Goal: Task Accomplishment & Management: Complete application form

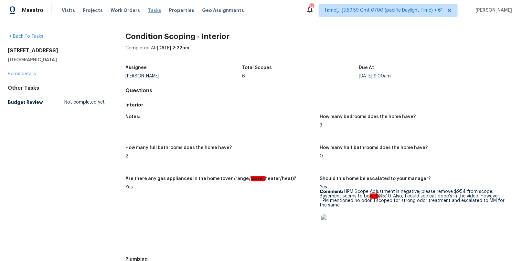
click at [148, 10] on span "Tasks" at bounding box center [155, 10] width 14 height 5
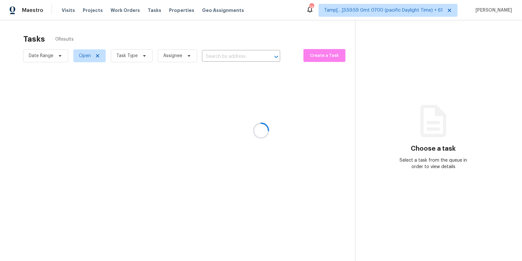
click at [212, 56] on div at bounding box center [261, 130] width 522 height 261
click at [217, 55] on div at bounding box center [261, 130] width 522 height 261
click at [214, 58] on div at bounding box center [261, 130] width 522 height 261
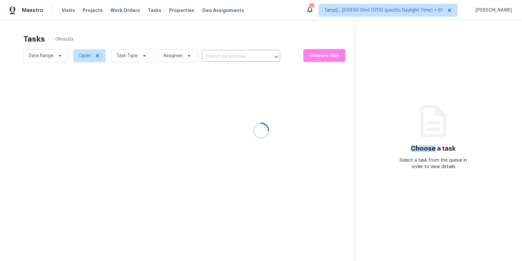
click at [214, 58] on div at bounding box center [261, 130] width 522 height 261
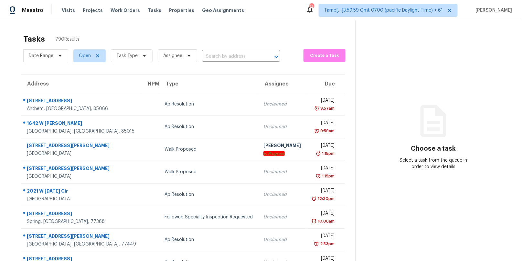
click at [214, 58] on input "text" at bounding box center [232, 57] width 60 height 10
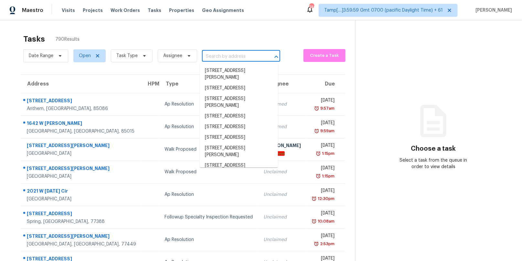
paste input "[STREET_ADDRESS]"
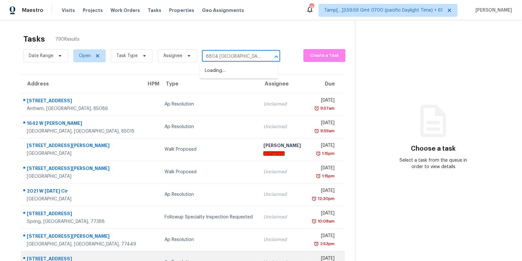
type input "8804 Colesbury"
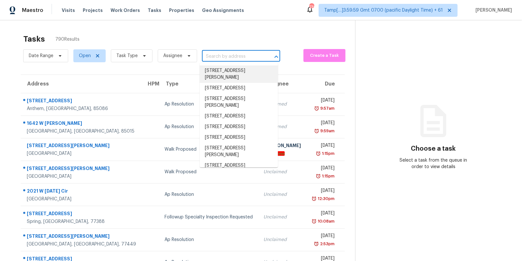
paste input "[STREET_ADDRESS]"
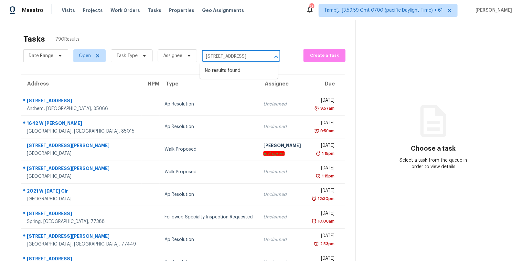
type input "[STREET_ADDRESS]"
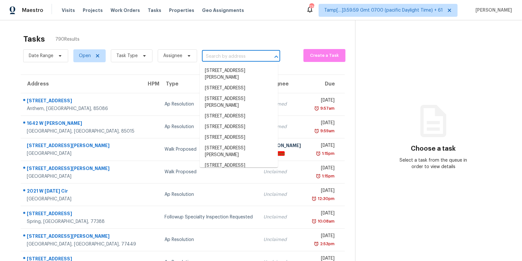
scroll to position [0, 0]
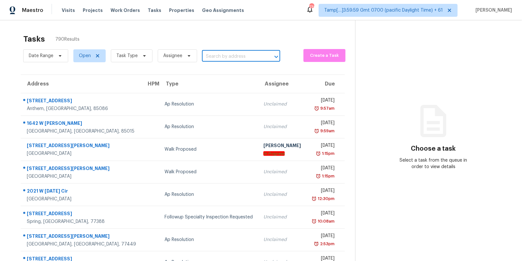
click at [217, 57] on input "text" at bounding box center [232, 57] width 60 height 10
paste input "[STREET_ADDRESS]"
type input "[STREET_ADDRESS]"
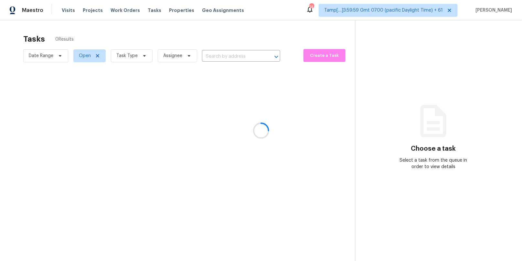
click at [217, 55] on div at bounding box center [261, 130] width 522 height 261
click at [211, 54] on div at bounding box center [261, 130] width 522 height 261
click at [214, 56] on div at bounding box center [261, 130] width 522 height 261
click at [217, 56] on div at bounding box center [261, 130] width 522 height 261
click at [213, 57] on div at bounding box center [261, 130] width 522 height 261
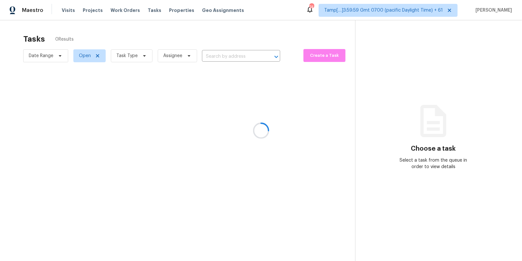
click at [213, 57] on div at bounding box center [261, 130] width 522 height 261
click at [219, 55] on div at bounding box center [261, 130] width 522 height 261
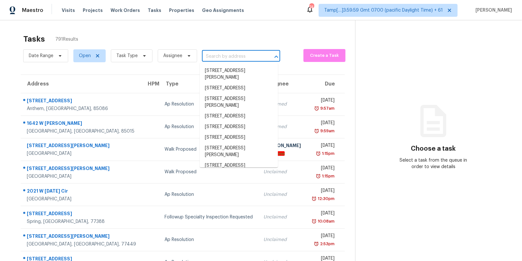
click at [244, 57] on input "text" at bounding box center [232, 57] width 60 height 10
paste input "8804 Colesbury Dr, Raleigh, NC 27615"
type input "8804 Colesbury Dr, Raleigh, NC 27615"
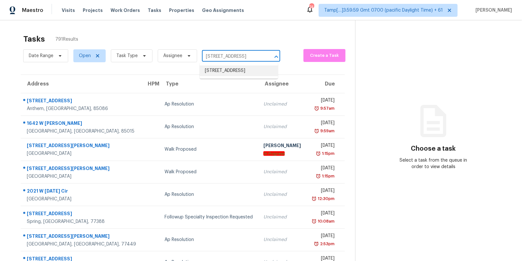
click at [227, 75] on li "8804 Colesbury Dr, Raleigh, NC 27615" at bounding box center [239, 71] width 78 height 11
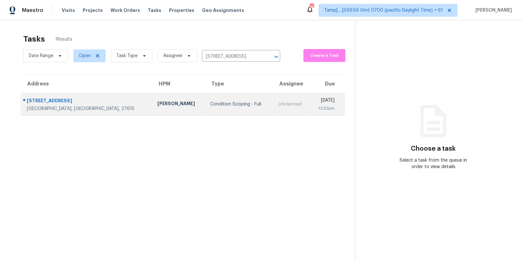
click at [273, 101] on td "Unclaimed" at bounding box center [291, 104] width 37 height 23
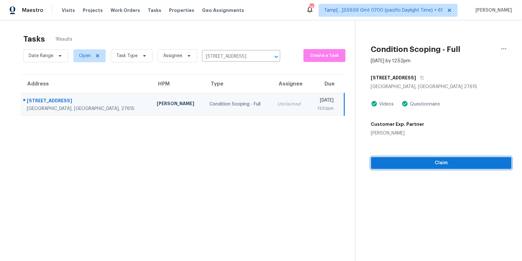
click at [423, 162] on span "Claim" at bounding box center [441, 163] width 131 height 8
click at [416, 162] on span "Start Assessment" at bounding box center [441, 163] width 131 height 8
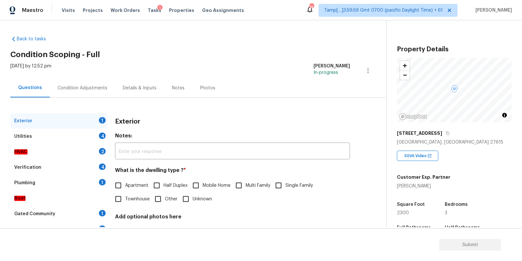
scroll to position [50, 0]
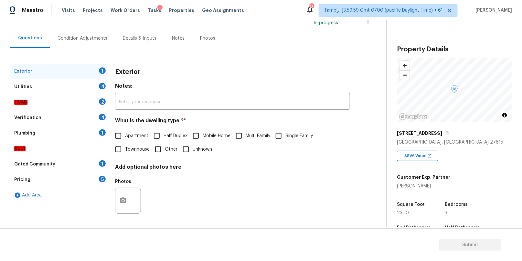
click at [279, 135] on input "Single Family" at bounding box center [279, 136] width 14 height 14
checkbox input "true"
click at [81, 85] on div "Utilities 4" at bounding box center [58, 87] width 97 height 16
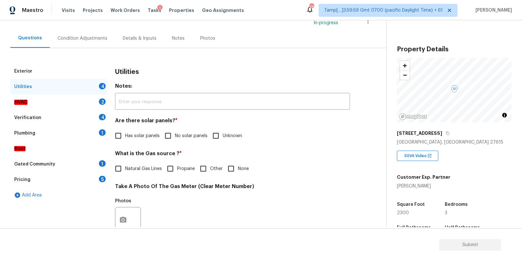
click at [169, 135] on input "No solar panels" at bounding box center [168, 136] width 14 height 14
checkbox input "true"
click at [148, 153] on h4 "What is the Gas source ? *" at bounding box center [232, 155] width 235 height 9
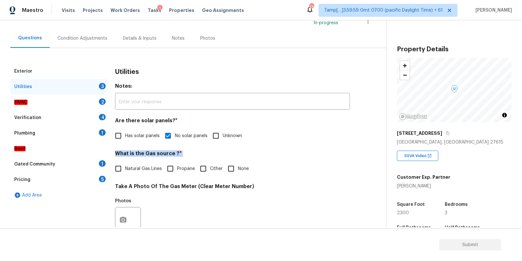
click at [148, 153] on h4 "What is the Gas source ? *" at bounding box center [232, 155] width 235 height 9
click at [147, 154] on h4 "What is the Gas source ? *" at bounding box center [232, 155] width 235 height 9
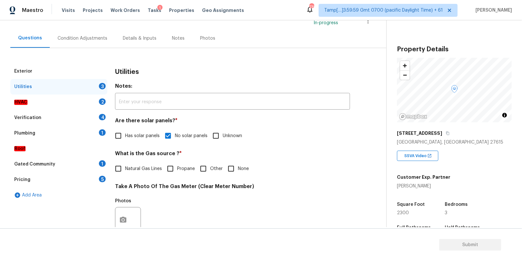
click at [152, 154] on h4 "What is the Gas source ? *" at bounding box center [232, 155] width 235 height 9
copy h4 "Gas"
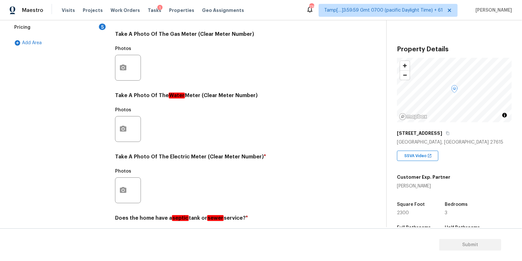
scroll to position [225, 0]
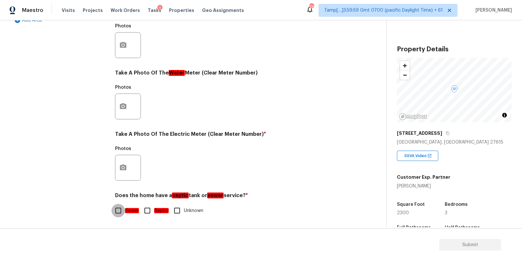
click at [119, 210] on input "Sewer" at bounding box center [118, 211] width 14 height 14
checkbox input "true"
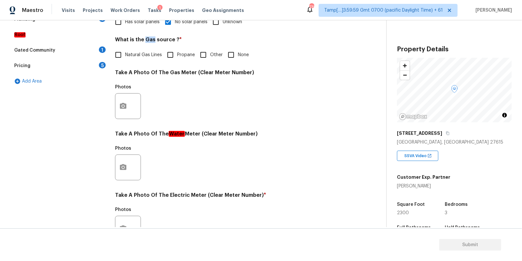
scroll to position [48, 0]
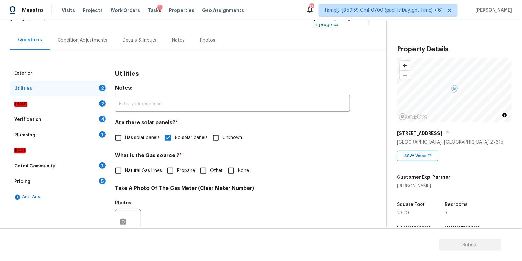
click at [86, 101] on div "HVAC 2" at bounding box center [58, 105] width 97 height 16
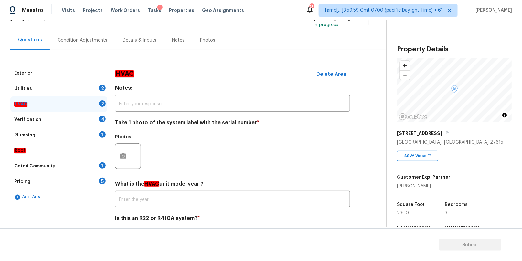
scroll to position [71, 0]
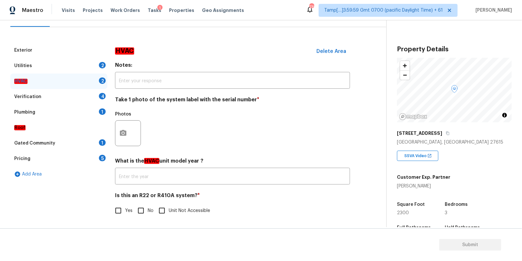
click at [72, 93] on div "Verification 4" at bounding box center [58, 97] width 97 height 16
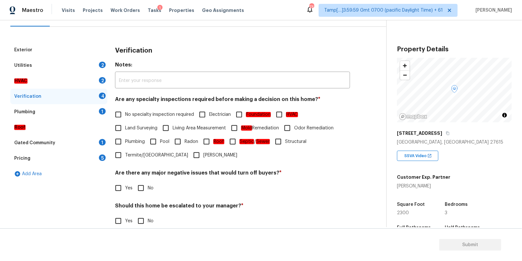
click at [67, 112] on div "Plumbing 1" at bounding box center [58, 112] width 97 height 16
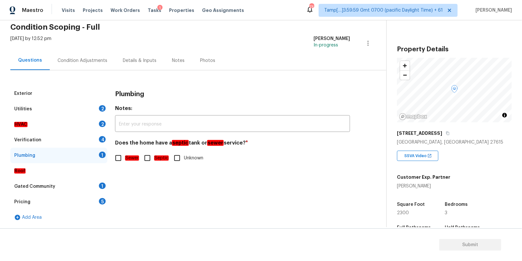
click at [51, 180] on div "Gated Community 1" at bounding box center [58, 187] width 97 height 16
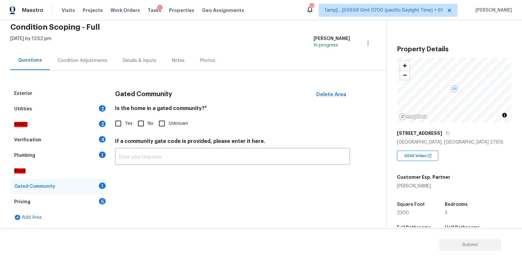
click at [63, 109] on div "Utilities 2" at bounding box center [58, 109] width 97 height 16
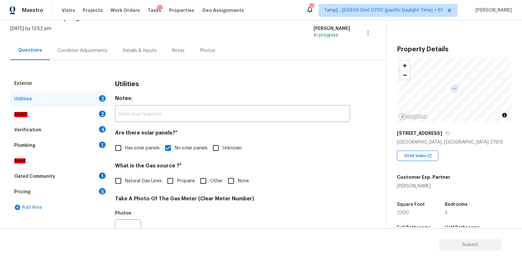
scroll to position [28, 0]
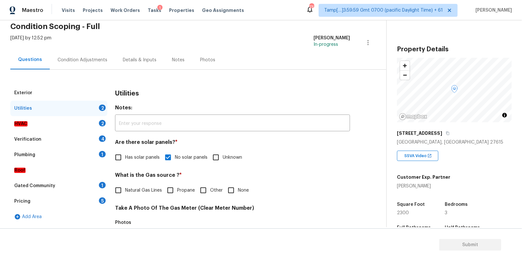
click at [62, 122] on div "HVAC 2" at bounding box center [58, 124] width 97 height 16
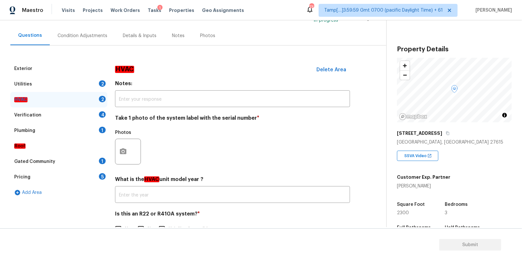
scroll to position [71, 0]
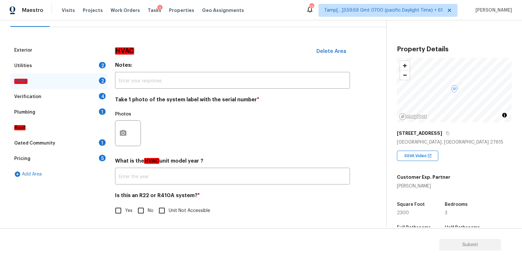
click at [65, 159] on div "Pricing 5" at bounding box center [58, 159] width 97 height 16
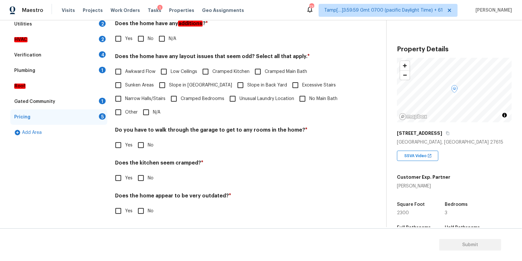
scroll to position [29, 0]
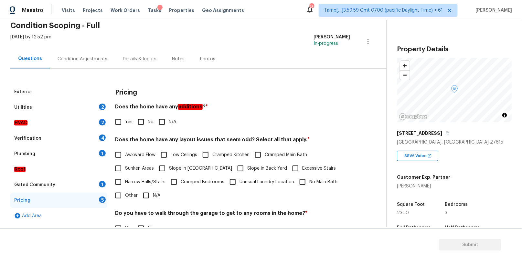
click at [190, 105] on em "additions" at bounding box center [190, 107] width 25 height 6
copy em "additions"
click at [142, 123] on input "No" at bounding box center [141, 122] width 14 height 14
checkbox input "true"
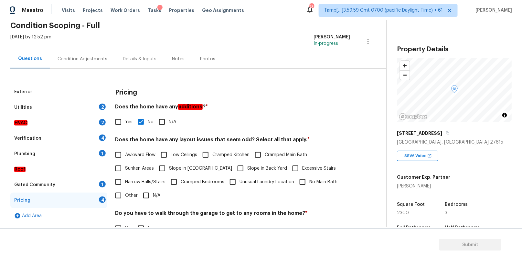
click at [242, 139] on h4 "Does the home have any layout issues that seem odd? Select all that apply. *" at bounding box center [232, 141] width 235 height 9
copy h4 "odd"
click at [147, 195] on input "N/A" at bounding box center [146, 196] width 14 height 14
checkbox input "true"
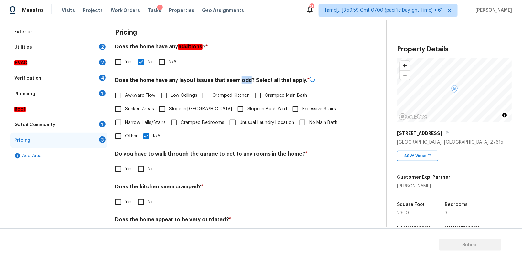
scroll to position [112, 0]
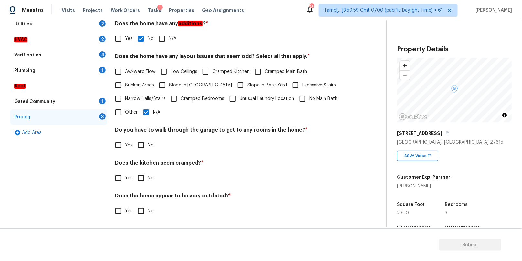
click at [204, 130] on h4 "Do you have to walk through the garage to get to any rooms in the home? *" at bounding box center [232, 131] width 235 height 9
copy h4 "garage"
click at [79, 100] on div "Gated Community 1" at bounding box center [58, 102] width 97 height 16
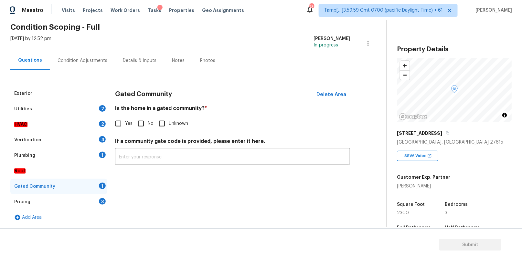
click at [72, 105] on div "Utilities 2" at bounding box center [58, 109] width 97 height 16
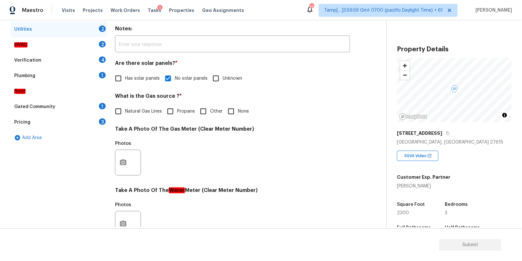
scroll to position [155, 0]
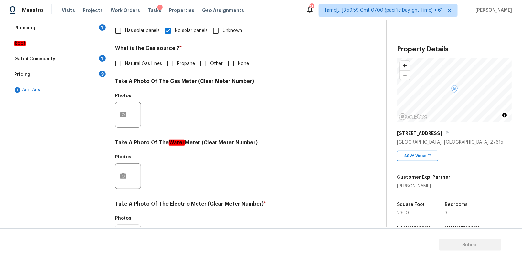
click at [77, 74] on div "Pricing 3" at bounding box center [58, 75] width 97 height 16
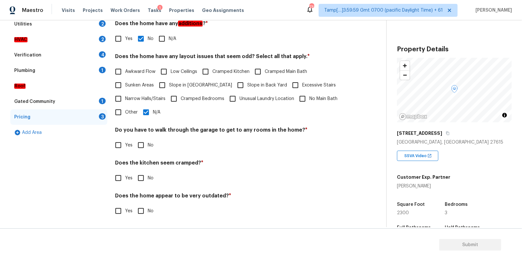
click at [74, 61] on div "Verification 4" at bounding box center [58, 56] width 97 height 16
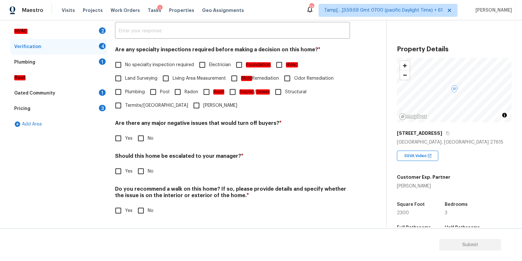
click at [68, 93] on div "Gated Community 1" at bounding box center [58, 94] width 97 height 16
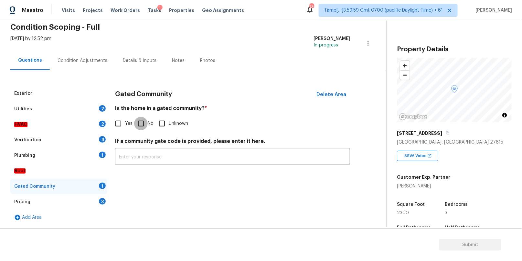
click at [142, 124] on input "No" at bounding box center [141, 124] width 14 height 14
checkbox input "true"
click at [61, 104] on div "Utilities 2" at bounding box center [58, 109] width 97 height 16
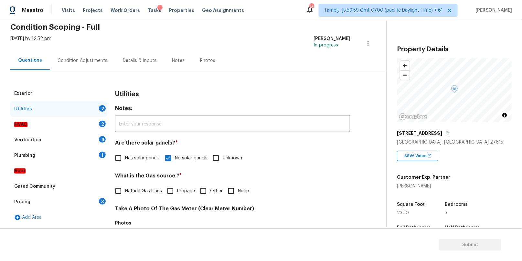
scroll to position [93, 0]
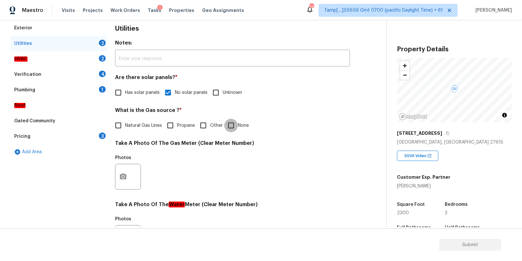
click at [230, 126] on input "None" at bounding box center [231, 126] width 14 height 14
click at [229, 128] on input "None" at bounding box center [231, 126] width 14 height 14
checkbox input "false"
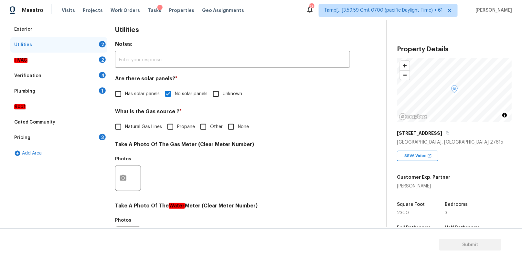
scroll to position [64, 0]
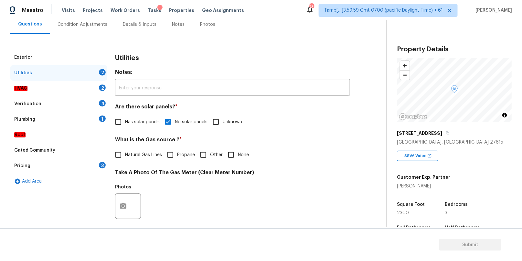
click at [85, 84] on div "HVAC 2" at bounding box center [58, 89] width 97 height 16
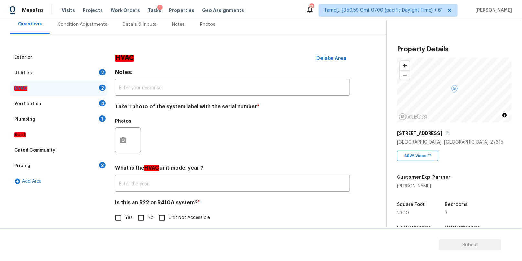
scroll to position [71, 0]
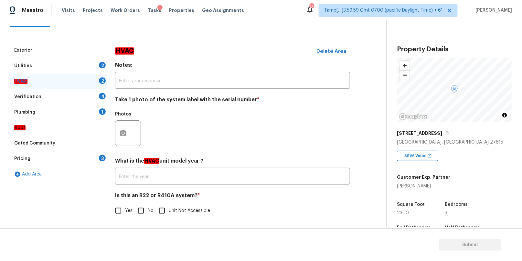
click at [92, 98] on div "Verification 4" at bounding box center [58, 97] width 97 height 16
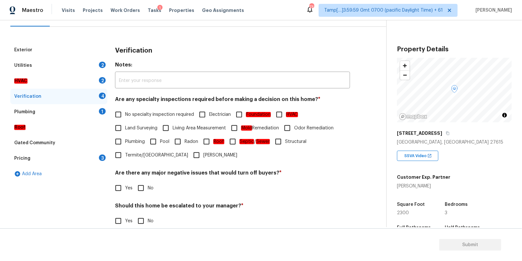
click at [77, 64] on div "Utilities 2" at bounding box center [58, 66] width 97 height 16
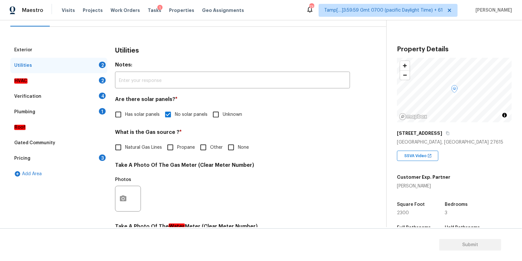
click at [69, 81] on div "HVAC 2" at bounding box center [58, 81] width 97 height 16
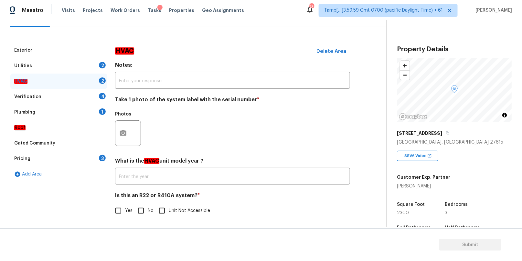
click at [70, 93] on div "Verification 4" at bounding box center [58, 97] width 97 height 16
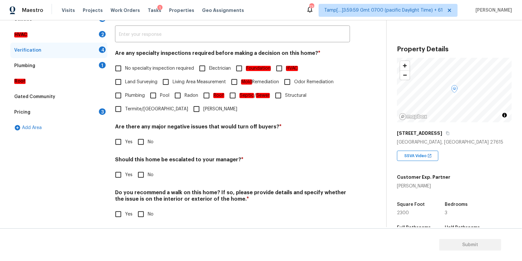
scroll to position [121, 0]
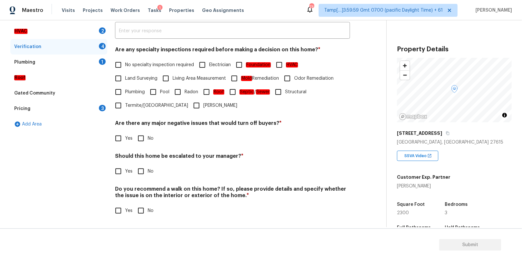
click at [81, 63] on div "Plumbing 1" at bounding box center [58, 63] width 97 height 16
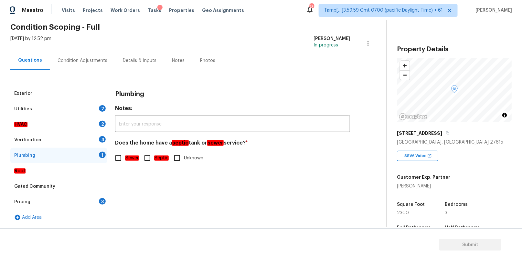
click at [48, 106] on div "Utilities 2" at bounding box center [58, 109] width 97 height 16
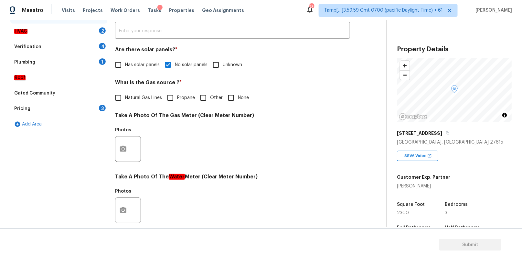
click at [71, 44] on div "Verification 4" at bounding box center [58, 47] width 97 height 16
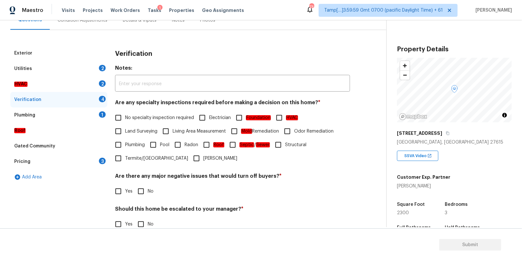
scroll to position [62, 0]
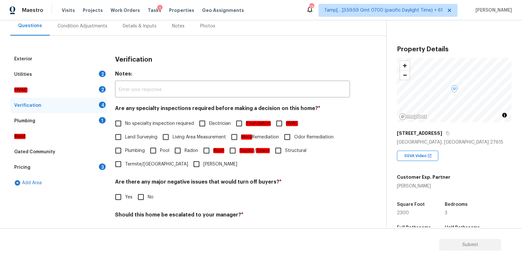
click at [61, 77] on div "Utilities 2" at bounding box center [58, 75] width 97 height 16
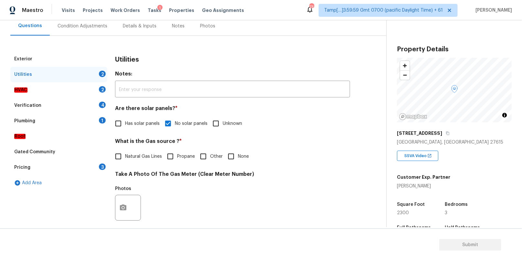
click at [57, 96] on div "HVAC 2" at bounding box center [58, 90] width 97 height 16
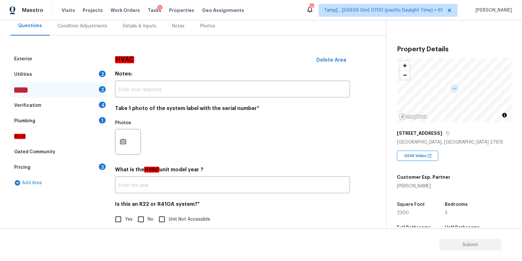
click at [59, 88] on div "HVAC 2" at bounding box center [58, 90] width 97 height 16
click at [58, 105] on div "Verification 4" at bounding box center [58, 106] width 97 height 16
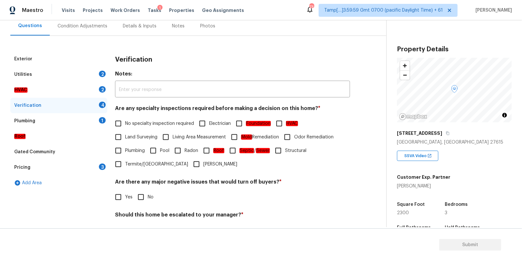
click at [121, 123] on input "No specialty inspection required" at bounding box center [118, 124] width 14 height 14
checkbox input "true"
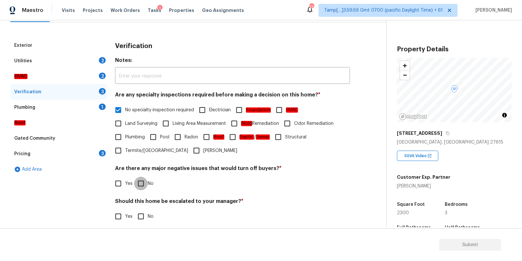
click at [140, 183] on input "No" at bounding box center [141, 184] width 14 height 14
checkbox input "true"
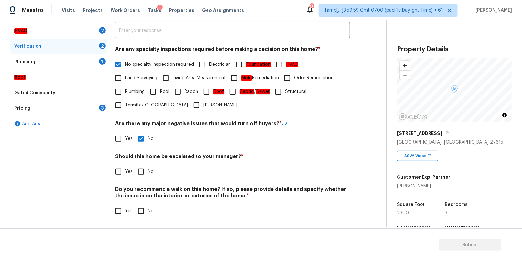
scroll to position [121, 0]
click at [70, 60] on div "Plumbing 1" at bounding box center [58, 63] width 97 height 16
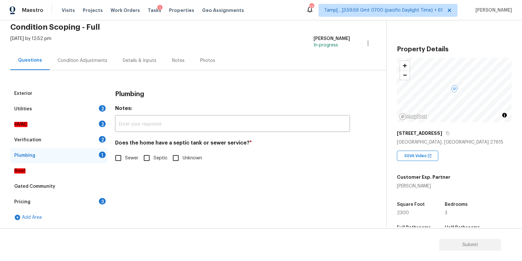
scroll to position [27, 0]
click at [119, 159] on input "Sewer" at bounding box center [118, 159] width 14 height 14
checkbox input "true"
click at [70, 112] on div "Utilities 2" at bounding box center [58, 109] width 97 height 16
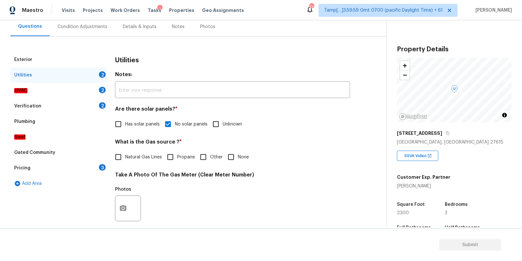
scroll to position [110, 0]
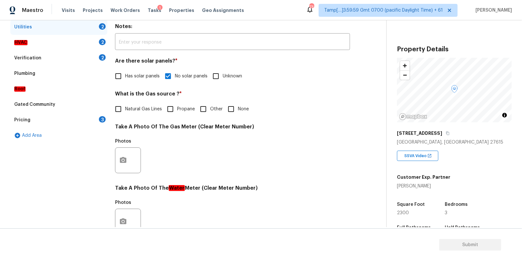
click at [70, 39] on div "HVAC 2" at bounding box center [58, 43] width 97 height 16
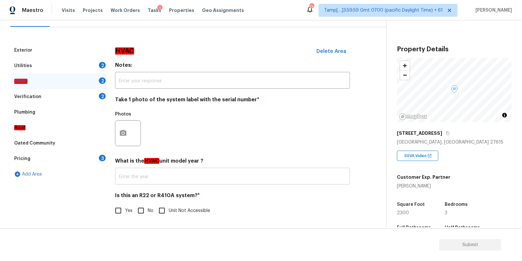
scroll to position [71, 0]
click at [84, 52] on div "Exterior" at bounding box center [58, 51] width 97 height 16
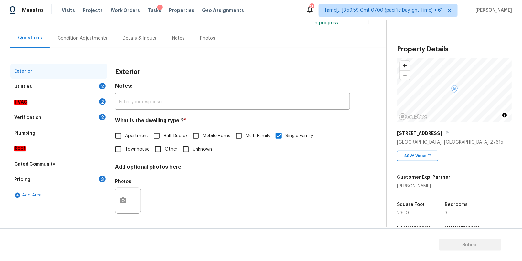
scroll to position [50, 0]
click at [82, 64] on div "Exterior" at bounding box center [58, 72] width 97 height 16
click at [83, 35] on div "Condition Adjustments" at bounding box center [83, 38] width 50 height 6
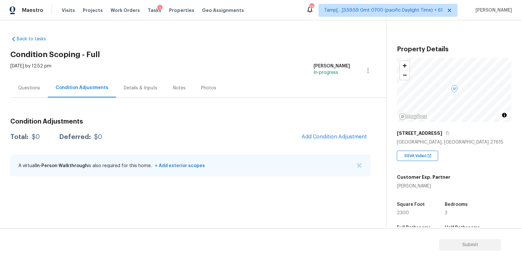
click at [31, 85] on div "Questions" at bounding box center [29, 88] width 22 height 6
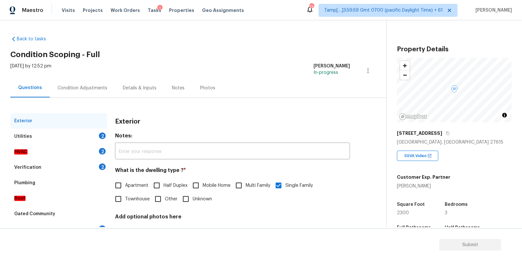
click at [83, 140] on div "Utilities 2" at bounding box center [58, 137] width 97 height 16
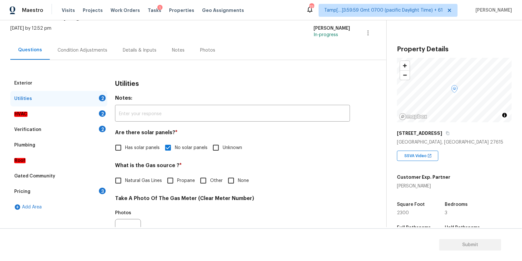
scroll to position [55, 0]
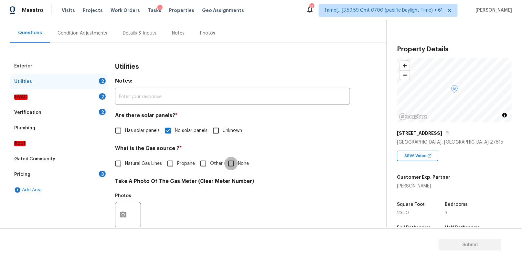
click at [231, 163] on input "None" at bounding box center [231, 164] width 14 height 14
checkbox input "true"
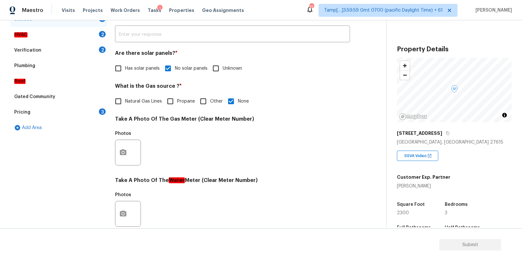
scroll to position [139, 0]
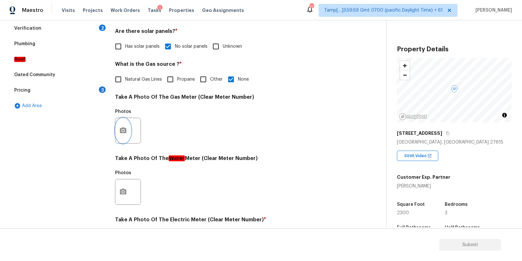
click at [122, 129] on icon "button" at bounding box center [123, 131] width 6 height 6
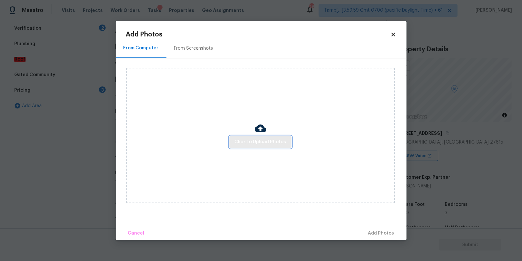
click at [243, 145] on span "Click to Upload Photos" at bounding box center [261, 142] width 52 height 8
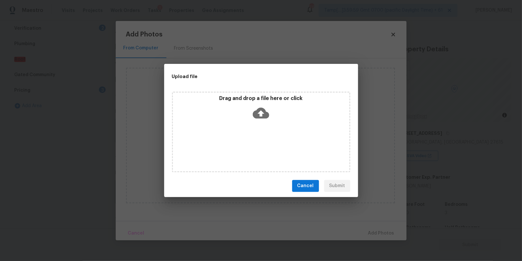
click at [247, 111] on div "Drag and drop a file here or click" at bounding box center [261, 109] width 176 height 28
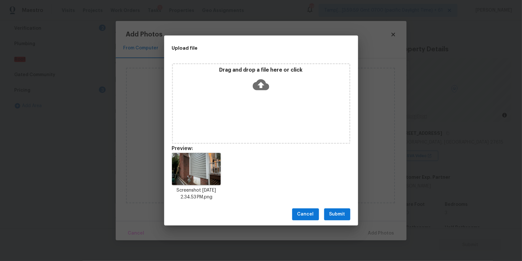
click at [333, 217] on span "Submit" at bounding box center [337, 215] width 16 height 8
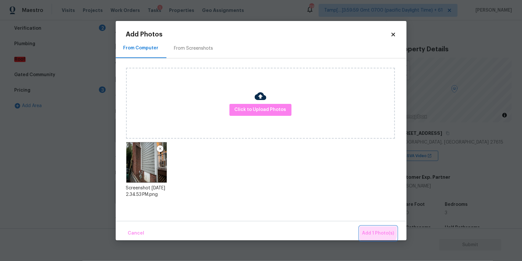
click at [370, 231] on span "Add 1 Photo(s)" at bounding box center [378, 234] width 32 height 8
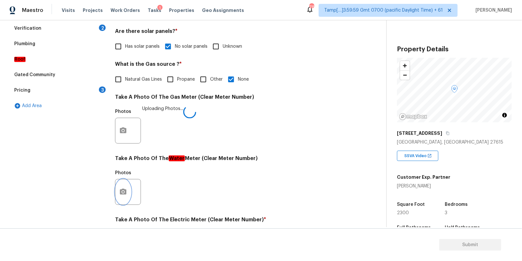
click at [128, 185] on button "button" at bounding box center [123, 192] width 16 height 25
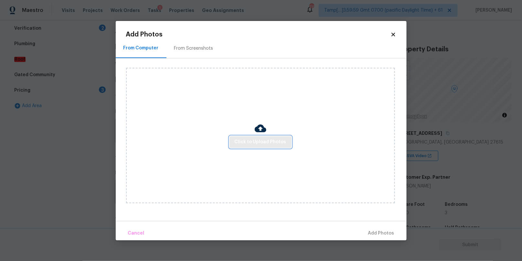
click at [248, 142] on span "Click to Upload Photos" at bounding box center [261, 142] width 52 height 8
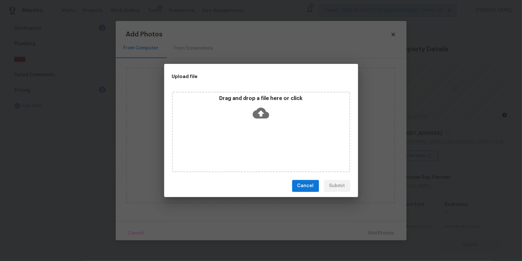
click at [240, 110] on div "Drag and drop a file here or click" at bounding box center [261, 109] width 176 height 28
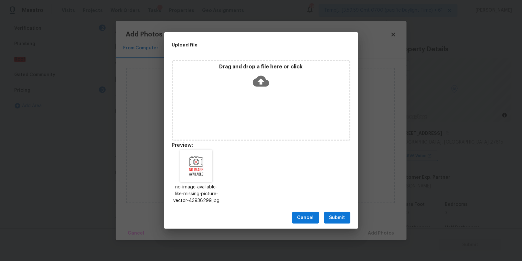
click at [330, 219] on span "Submit" at bounding box center [337, 218] width 16 height 8
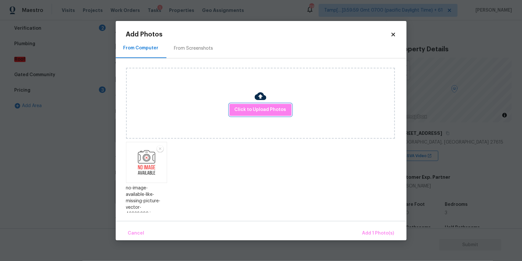
scroll to position [4, 0]
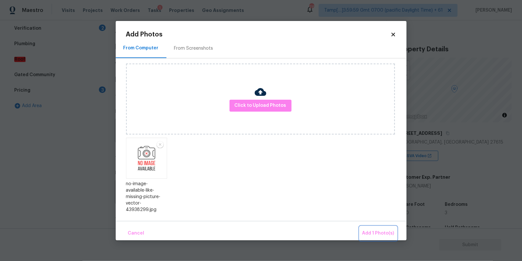
click at [374, 231] on span "Add 1 Photo(s)" at bounding box center [378, 234] width 32 height 8
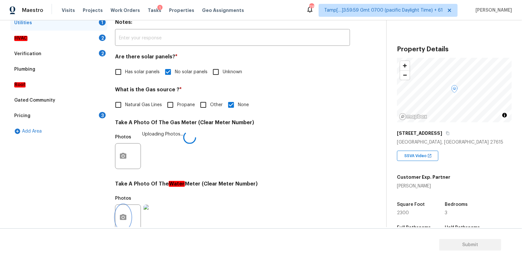
scroll to position [99, 0]
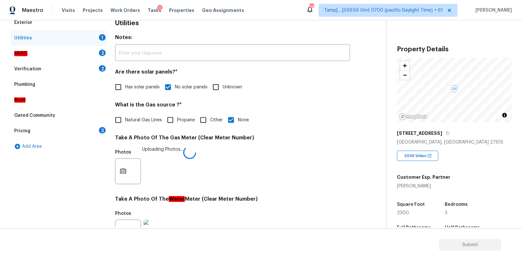
click at [135, 120] on span "Natural Gas Lines" at bounding box center [143, 120] width 37 height 7
click at [125, 120] on input "Natural Gas Lines" at bounding box center [118, 120] width 14 height 14
checkbox input "true"
checkbox input "false"
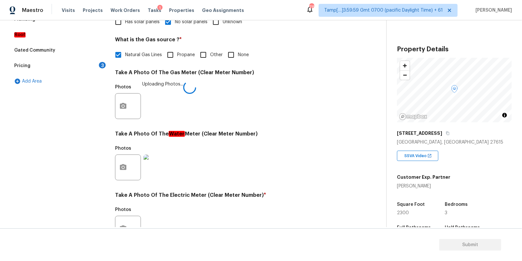
scroll to position [225, 0]
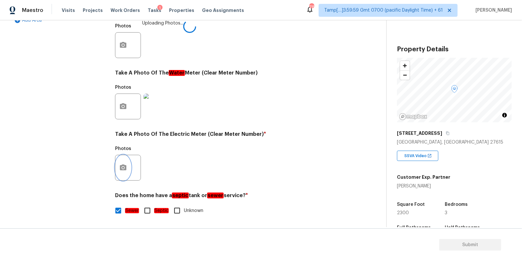
click at [129, 169] on button "button" at bounding box center [123, 167] width 16 height 25
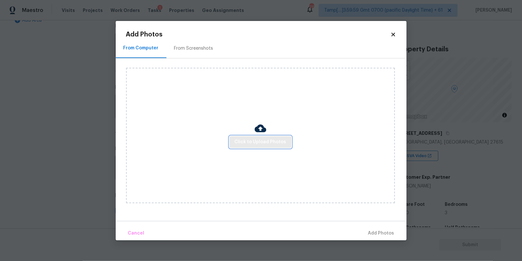
click at [243, 142] on span "Click to Upload Photos" at bounding box center [261, 142] width 52 height 8
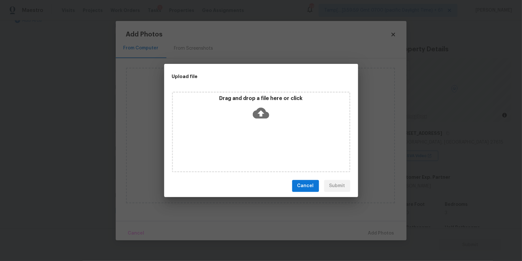
click at [259, 111] on icon at bounding box center [261, 113] width 16 height 11
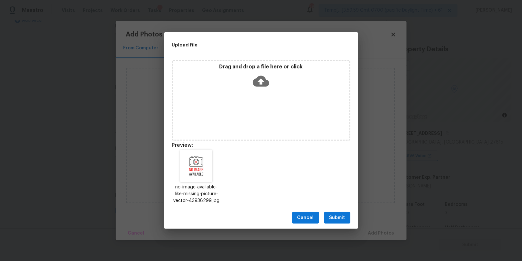
click at [333, 218] on span "Submit" at bounding box center [337, 218] width 16 height 8
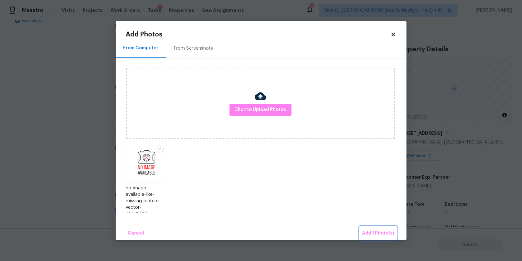
click at [374, 231] on span "Add 1 Photo(s)" at bounding box center [378, 234] width 32 height 8
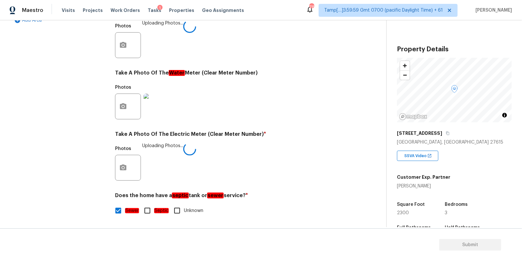
click at [153, 107] on img at bounding box center [156, 107] width 26 height 26
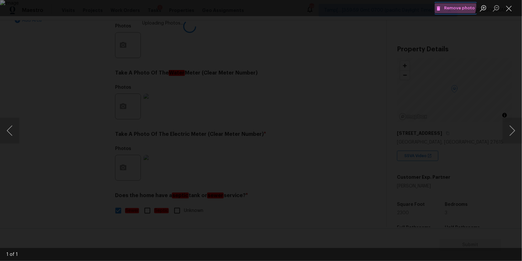
click at [454, 6] on span "Remove photo" at bounding box center [455, 8] width 39 height 7
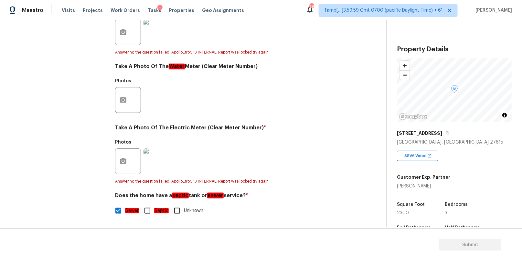
scroll to position [0, 0]
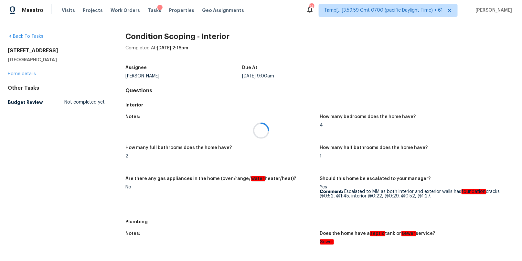
click at [67, 9] on div at bounding box center [261, 130] width 522 height 261
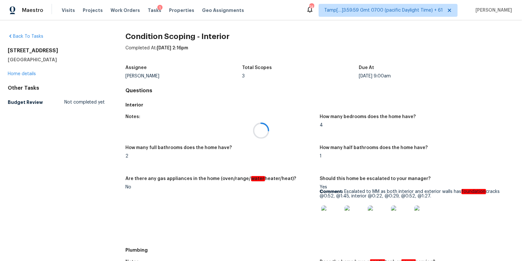
click at [67, 9] on div at bounding box center [261, 130] width 522 height 261
click at [65, 10] on div at bounding box center [261, 130] width 522 height 261
click at [67, 10] on span "Visits" at bounding box center [68, 10] width 13 height 6
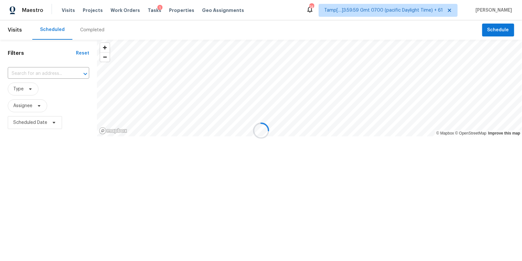
click at [93, 27] on div at bounding box center [261, 130] width 522 height 261
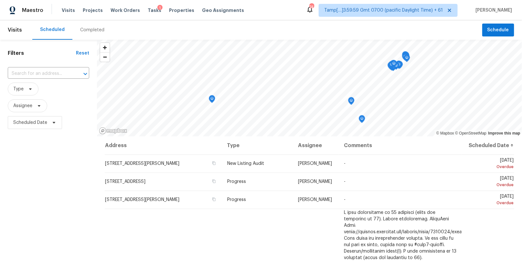
click at [90, 31] on div "Completed" at bounding box center [92, 30] width 24 height 6
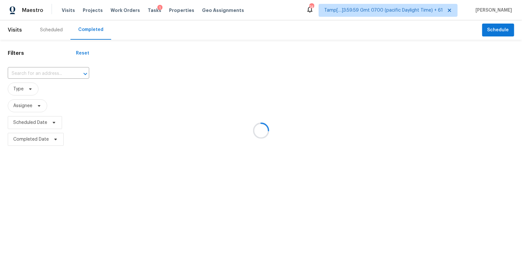
click at [41, 79] on div at bounding box center [261, 130] width 522 height 261
click at [41, 73] on div at bounding box center [261, 130] width 522 height 261
click at [36, 73] on div at bounding box center [261, 130] width 522 height 261
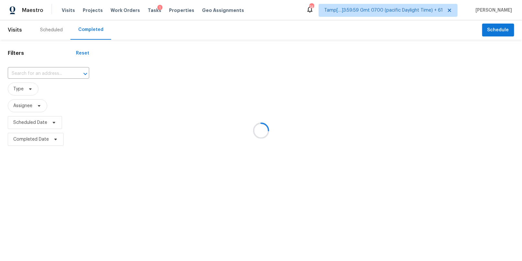
click at [39, 67] on div at bounding box center [261, 130] width 522 height 261
click at [39, 70] on div at bounding box center [261, 130] width 522 height 261
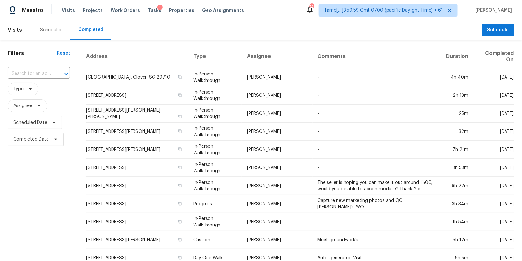
click at [39, 73] on input "text" at bounding box center [30, 74] width 44 height 10
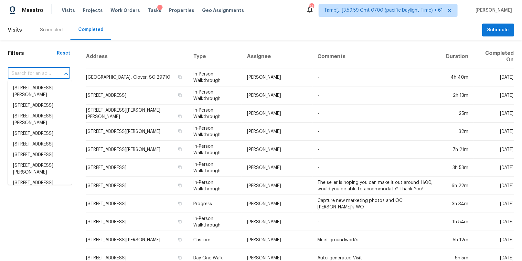
paste input "[STREET_ADDRESS]"
type input "[STREET_ADDRESS]"
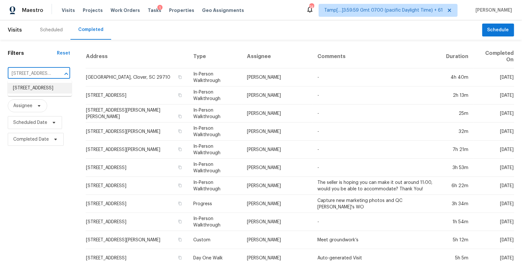
click at [30, 90] on li "[STREET_ADDRESS]" at bounding box center [40, 88] width 64 height 11
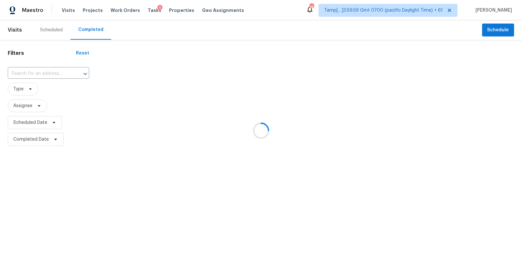
type input "[STREET_ADDRESS]"
click at [52, 74] on input "[STREET_ADDRESS]" at bounding box center [39, 74] width 63 height 10
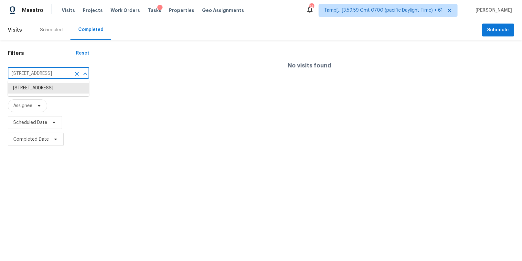
click at [53, 30] on div "Scheduled" at bounding box center [51, 30] width 23 height 6
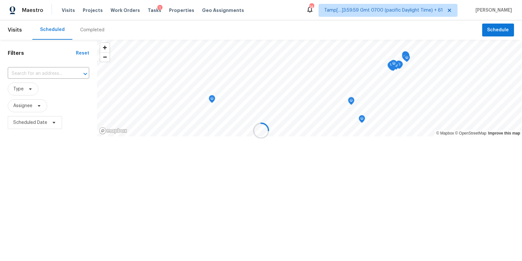
click at [41, 72] on div at bounding box center [261, 130] width 522 height 261
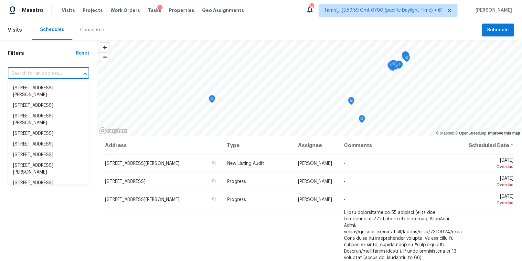
click at [41, 72] on input "text" at bounding box center [39, 74] width 63 height 10
paste input "[STREET_ADDRESS]"
type input "8804 Colesbury Dr, Raleigh, NC 27615"
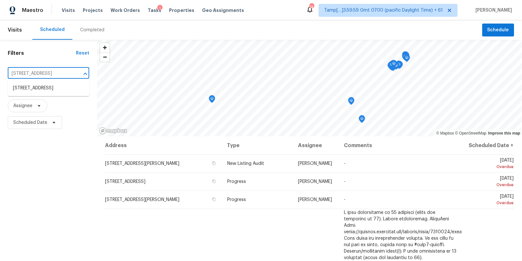
scroll to position [0, 20]
click at [45, 90] on li "8804 Colesbury Dr, Raleigh, NC 27615" at bounding box center [48, 88] width 81 height 11
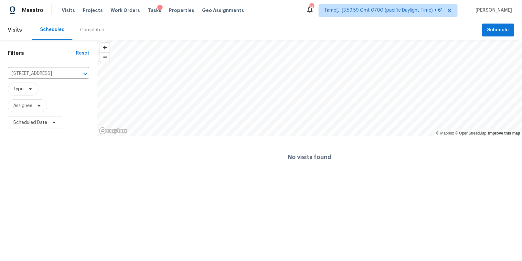
click at [94, 29] on div "Completed" at bounding box center [92, 30] width 24 height 6
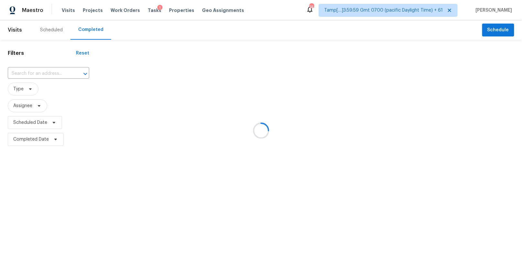
click at [50, 70] on div at bounding box center [261, 130] width 522 height 261
click at [35, 75] on div at bounding box center [261, 130] width 522 height 261
click at [43, 74] on div at bounding box center [261, 130] width 522 height 261
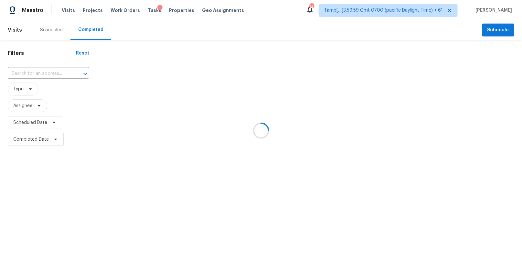
click at [49, 71] on div at bounding box center [261, 130] width 522 height 261
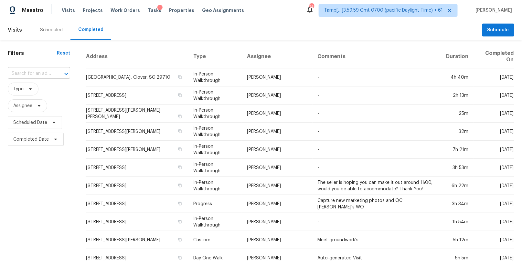
click at [46, 73] on input "text" at bounding box center [30, 74] width 44 height 10
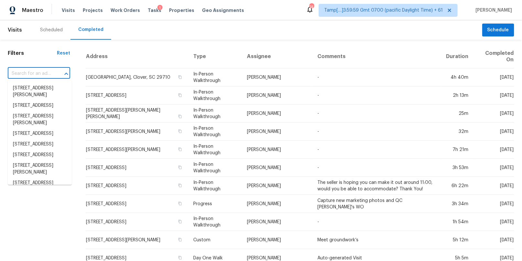
paste input "8804 Colesbury Dr, Raleigh, NC 27615"
type input "8804 Colesbury Dr, Raleigh, NC 27615"
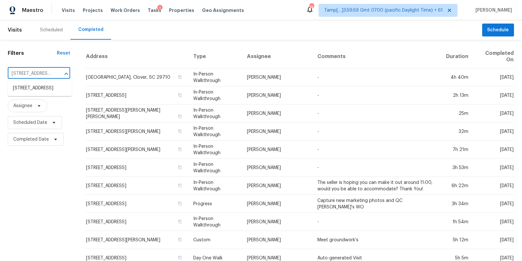
scroll to position [0, 38]
click at [42, 89] on li "8804 Colesbury Dr, Raleigh, NC 27615" at bounding box center [40, 88] width 64 height 11
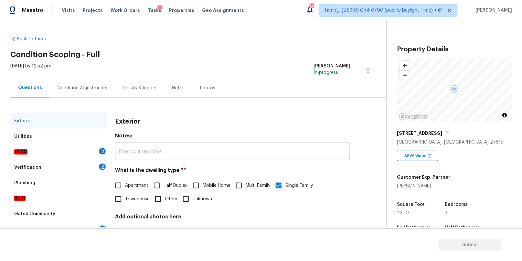
click at [80, 148] on div "HVAC 2" at bounding box center [58, 152] width 97 height 16
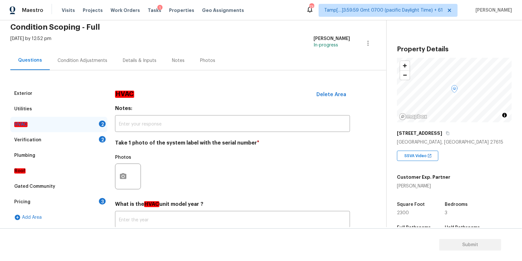
scroll to position [71, 0]
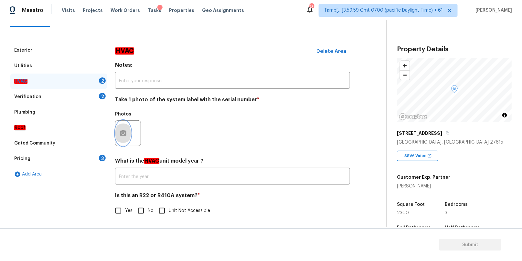
click at [126, 132] on icon "button" at bounding box center [123, 134] width 8 height 8
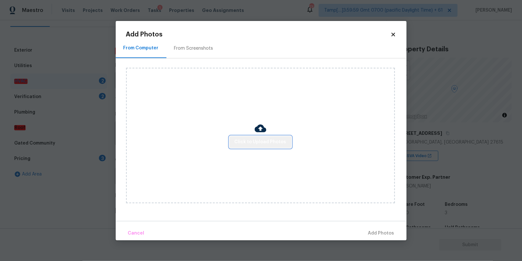
click at [269, 139] on span "Click to Upload Photos" at bounding box center [261, 142] width 52 height 8
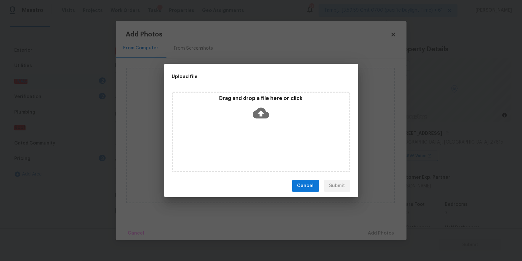
click at [259, 111] on icon at bounding box center [261, 113] width 16 height 11
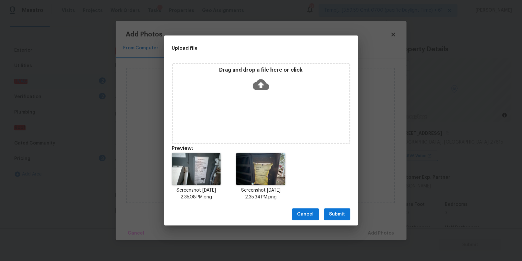
click at [340, 211] on span "Submit" at bounding box center [337, 215] width 16 height 8
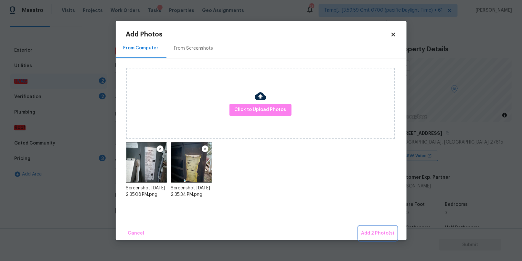
click at [378, 231] on span "Add 2 Photo(s)" at bounding box center [377, 234] width 33 height 8
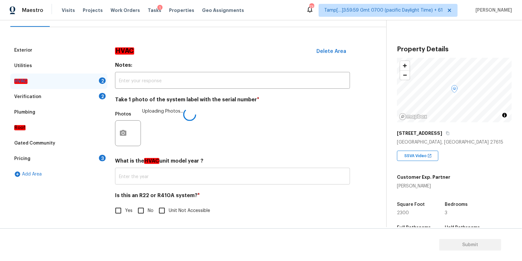
click at [191, 177] on input "text" at bounding box center [232, 177] width 235 height 15
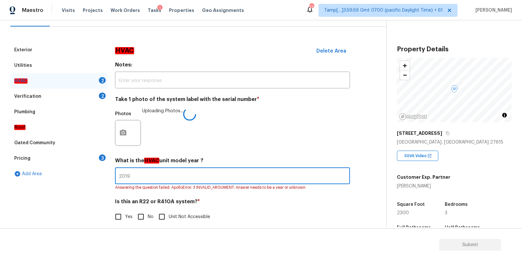
type input "2019"
click at [235, 212] on div "Yes No Unit Not Accessible" at bounding box center [232, 217] width 235 height 14
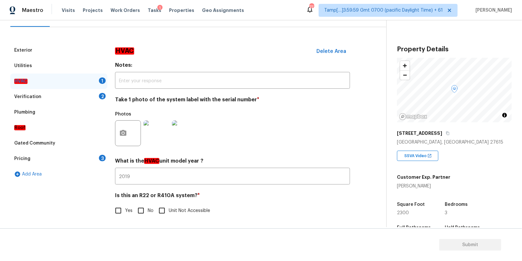
click at [113, 209] on input "Yes" at bounding box center [118, 211] width 14 height 14
checkbox input "true"
click at [78, 95] on div "Verification 2" at bounding box center [58, 97] width 97 height 16
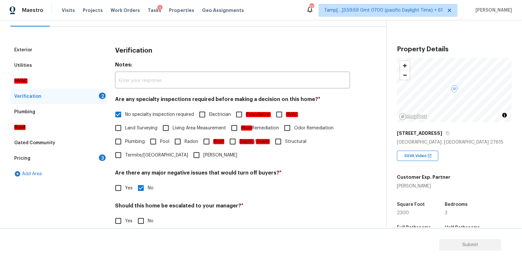
click at [118, 220] on input "Yes" at bounding box center [118, 222] width 14 height 14
checkbox input "true"
click at [144, 222] on input "No" at bounding box center [141, 222] width 14 height 14
checkbox input "true"
checkbox input "false"
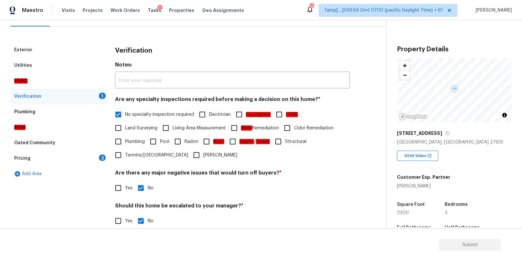
scroll to position [115, 0]
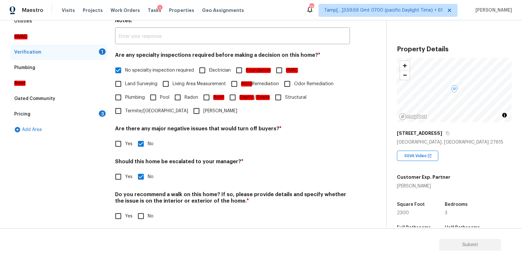
click at [143, 214] on input "No" at bounding box center [141, 217] width 14 height 14
checkbox input "true"
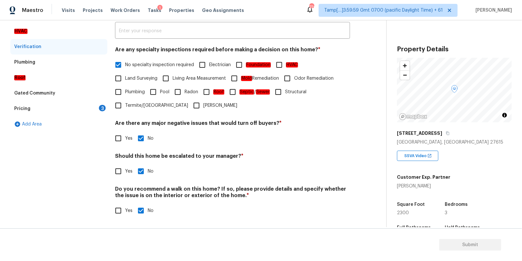
scroll to position [121, 0]
click at [58, 106] on div "Pricing 3" at bounding box center [58, 109] width 97 height 16
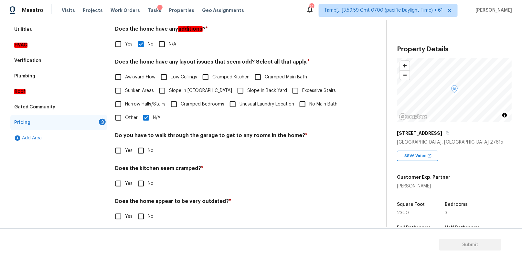
scroll to position [112, 0]
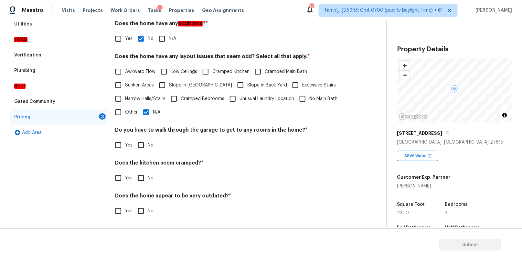
click at [141, 144] on input "No" at bounding box center [141, 146] width 14 height 14
checkbox input "true"
click at [139, 177] on input "No" at bounding box center [141, 179] width 14 height 14
checkbox input "true"
click at [141, 215] on input "No" at bounding box center [141, 212] width 14 height 14
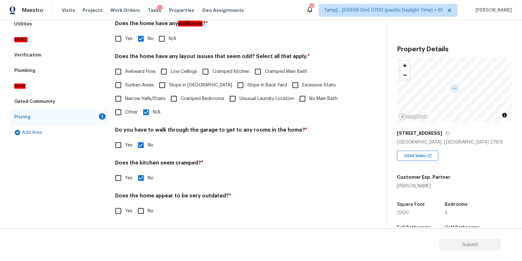
checkbox input "true"
click at [234, 85] on input "Slope in Back Yard" at bounding box center [241, 86] width 14 height 14
checkbox input "true"
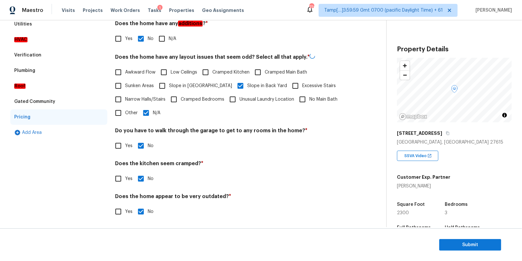
click at [148, 111] on input "N/A" at bounding box center [146, 113] width 14 height 14
checkbox input "false"
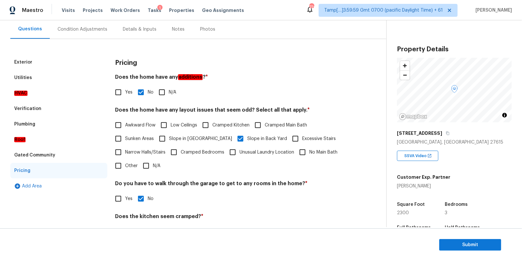
scroll to position [0, 0]
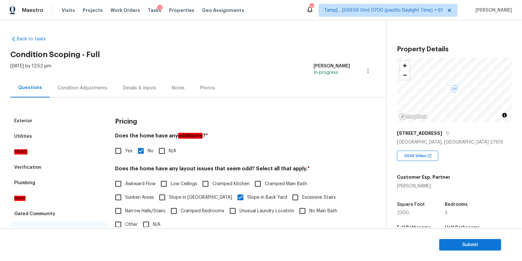
click at [83, 88] on div "Condition Adjustments" at bounding box center [83, 88] width 50 height 6
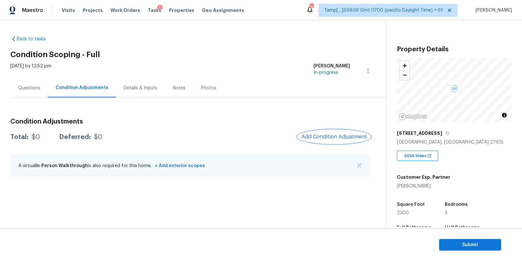
click at [328, 137] on span "Add Condition Adjustment" at bounding box center [334, 137] width 65 height 6
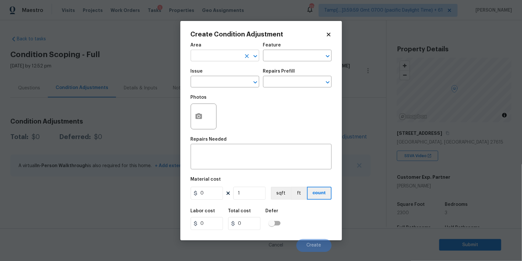
click at [220, 51] on input "text" at bounding box center [216, 56] width 50 height 10
click at [222, 77] on li "Exterior Overall" at bounding box center [225, 81] width 69 height 11
type input "Exterior Overall"
click at [210, 79] on input "text" at bounding box center [216, 83] width 50 height 10
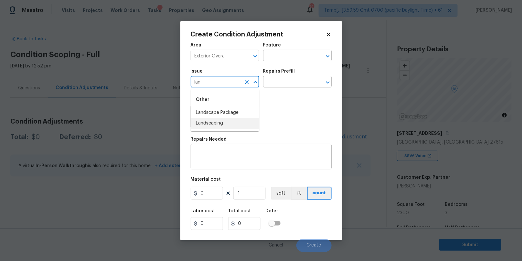
click at [204, 130] on ul "Other Landscape Package Landscaping" at bounding box center [225, 111] width 69 height 42
click at [216, 112] on li "Landscape Package" at bounding box center [225, 113] width 69 height 11
type input "Landscape Package"
click at [276, 80] on input "text" at bounding box center [288, 83] width 50 height 10
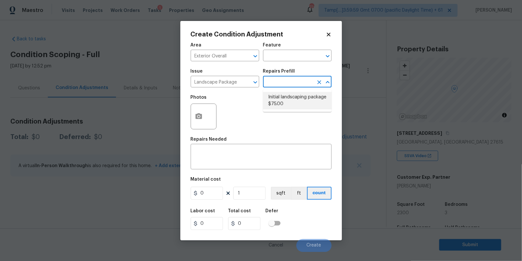
click at [279, 96] on li "Initial landscaping package $75.00" at bounding box center [297, 100] width 69 height 17
type input "Home Readiness Packages"
type textarea "Mowing of grass up to 6" in height. Mow, edge along driveways & sidewalks, trim…"
type input "75"
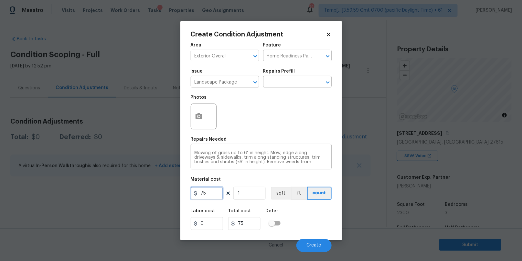
click at [207, 196] on input "75" at bounding box center [207, 193] width 32 height 13
type input "300"
click at [200, 118] on icon "button" at bounding box center [199, 116] width 6 height 6
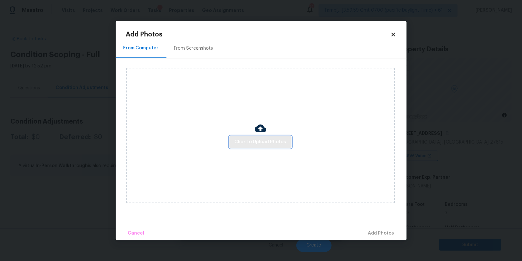
click at [238, 143] on span "Click to Upload Photos" at bounding box center [261, 142] width 52 height 8
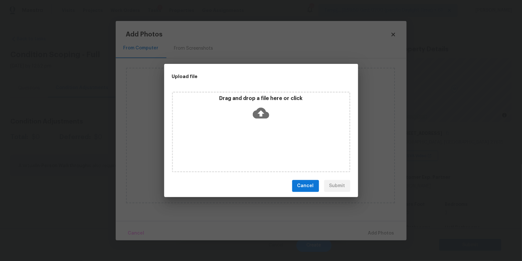
click at [257, 119] on icon at bounding box center [261, 113] width 16 height 16
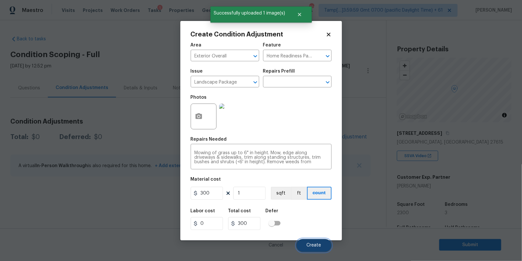
click at [312, 244] on span "Create" at bounding box center [314, 245] width 15 height 5
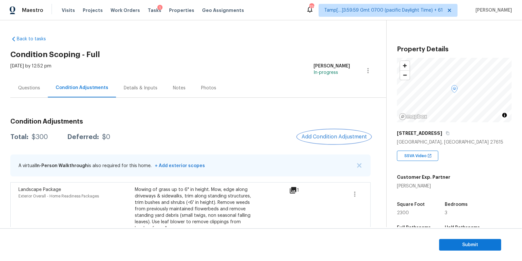
scroll to position [17, 0]
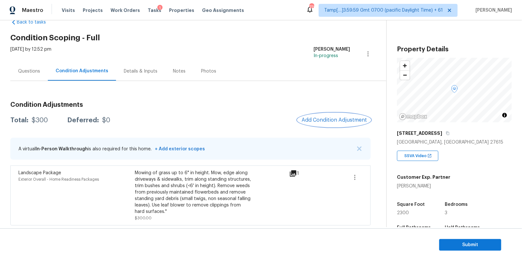
click at [312, 122] on span "Add Condition Adjustment" at bounding box center [334, 120] width 65 height 6
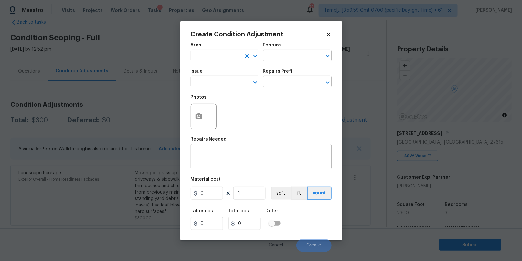
click at [220, 58] on input "text" at bounding box center [216, 56] width 50 height 10
click at [227, 79] on li "Exterior Overall" at bounding box center [225, 81] width 69 height 11
type input "Exterior Overall"
click at [219, 80] on input "text" at bounding box center [216, 83] width 50 height 10
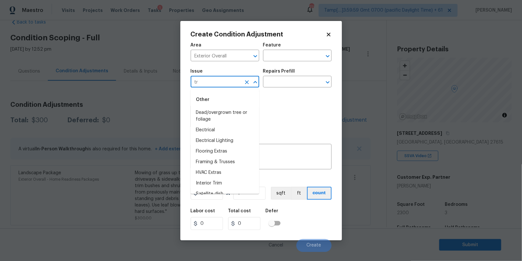
type input "t"
type input "tr"
type input "t"
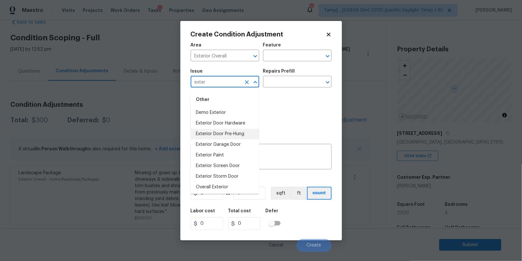
scroll to position [1, 0]
click at [217, 185] on li "Overall Exterior" at bounding box center [225, 186] width 69 height 11
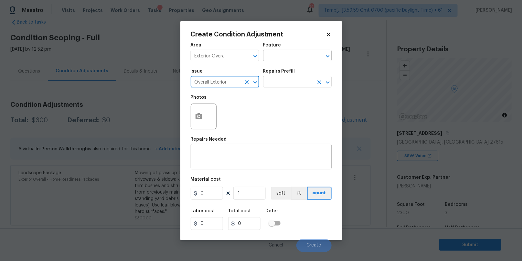
type input "Overall Exterior"
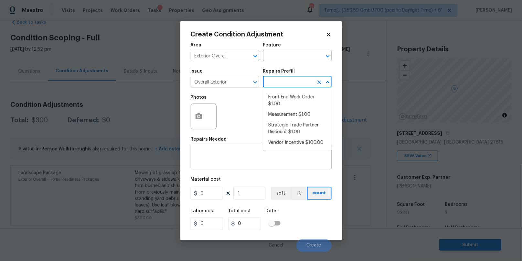
click at [287, 80] on input "text" at bounding box center [288, 83] width 50 height 10
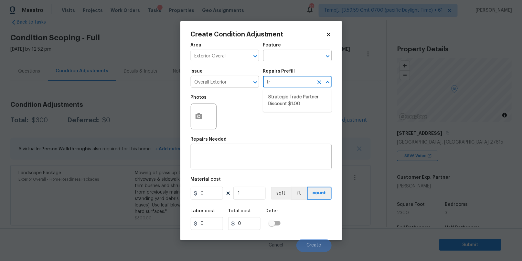
type input "t"
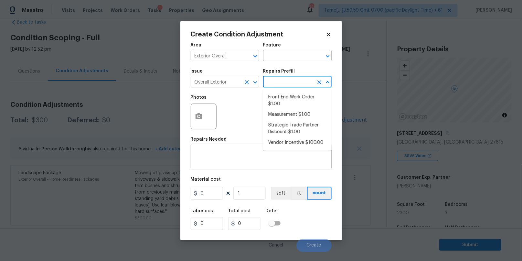
click at [231, 82] on input "Overall Exterior" at bounding box center [216, 83] width 50 height 10
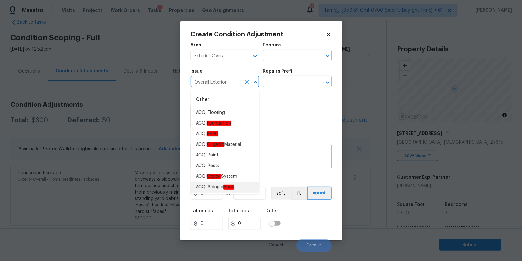
click at [245, 84] on icon "Clear" at bounding box center [247, 82] width 4 height 4
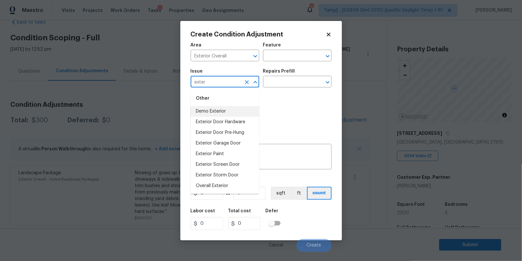
click at [208, 83] on input "exter" at bounding box center [216, 83] width 50 height 10
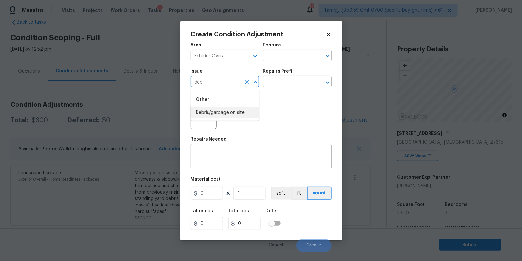
click at [211, 115] on li "Debris/garbage on site" at bounding box center [225, 113] width 69 height 11
type input "Debris/garbage on site"
click at [277, 80] on input "text" at bounding box center [288, 83] width 50 height 10
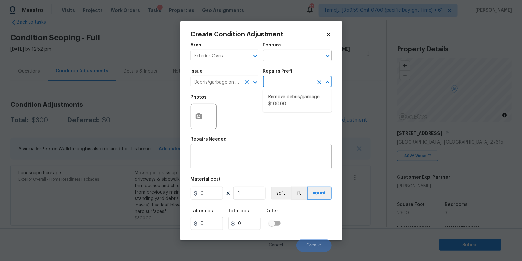
click at [219, 84] on input "Debris/garbage on site" at bounding box center [216, 83] width 50 height 10
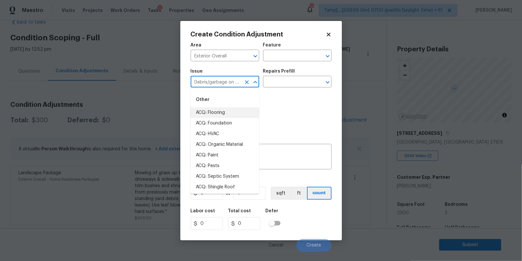
click at [219, 84] on input "Debris/garbage on site" at bounding box center [216, 83] width 50 height 10
click at [291, 55] on input "text" at bounding box center [288, 56] width 50 height 10
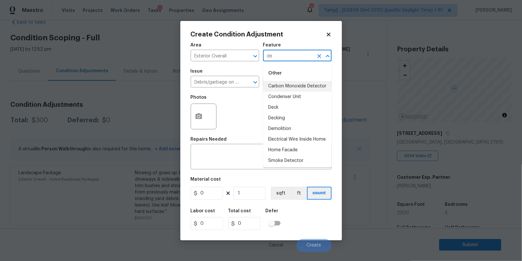
type input "d"
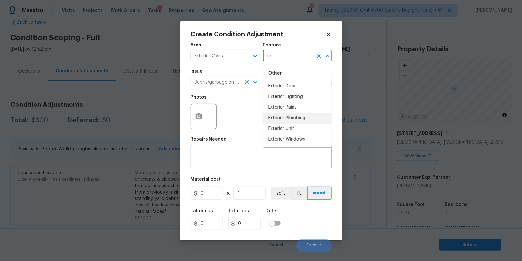
type input "ext"
click at [218, 84] on input "Debris/garbage on site" at bounding box center [216, 83] width 50 height 10
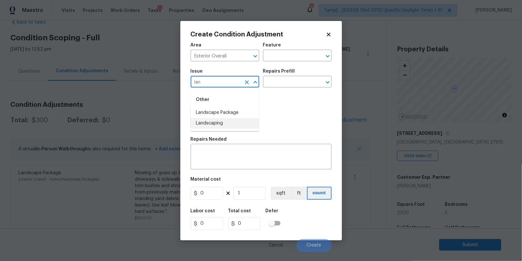
click at [214, 123] on li "Landscaping" at bounding box center [225, 123] width 69 height 11
type input "Landscaping"
click at [274, 84] on input "text" at bounding box center [288, 83] width 50 height 10
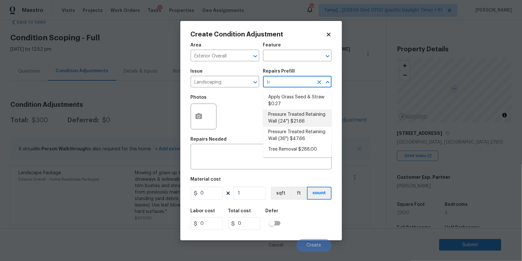
type input "tre"
click at [300, 135] on li "Tree Removal $288.00" at bounding box center [297, 132] width 69 height 11
type textarea "Remove/cut down the tree (12''-24'' diameter), grind the [PERSON_NAME] and remo…"
type input "288"
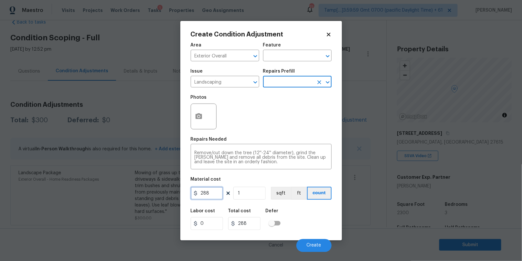
click at [203, 190] on input "288" at bounding box center [207, 193] width 32 height 13
type input "300"
click at [295, 220] on div "Labor cost 0 Total cost 300 Defer" at bounding box center [261, 219] width 141 height 29
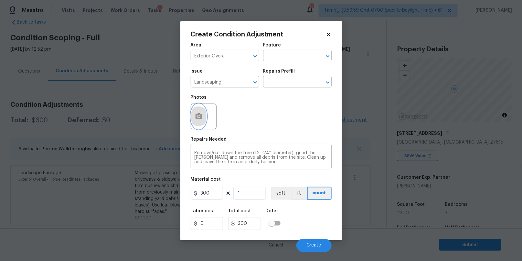
click at [196, 118] on icon "button" at bounding box center [199, 116] width 6 height 6
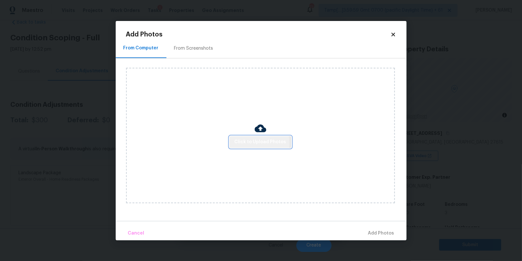
click at [250, 143] on span "Click to Upload Photos" at bounding box center [261, 142] width 52 height 8
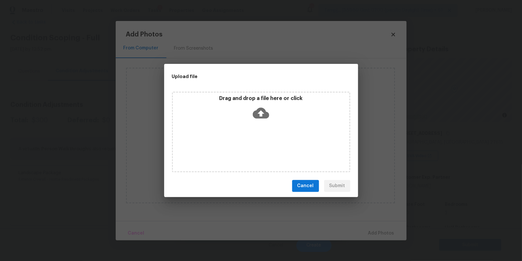
click at [252, 112] on div "Drag and drop a file here or click" at bounding box center [261, 109] width 176 height 28
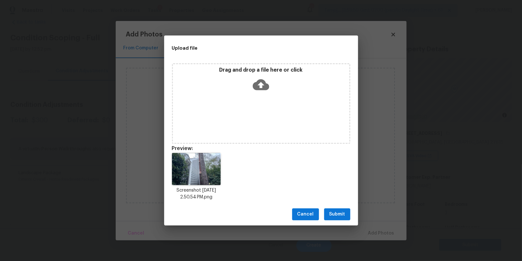
click at [333, 208] on div "Cancel Submit" at bounding box center [261, 215] width 194 height 22
click at [333, 216] on span "Submit" at bounding box center [337, 215] width 16 height 8
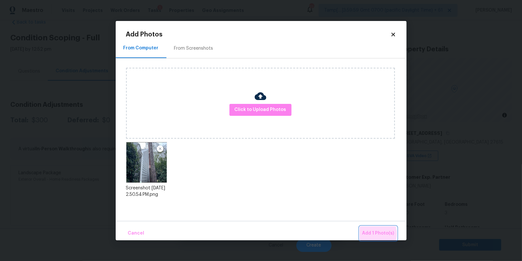
click at [373, 234] on span "Add 1 Photo(s)" at bounding box center [378, 234] width 32 height 8
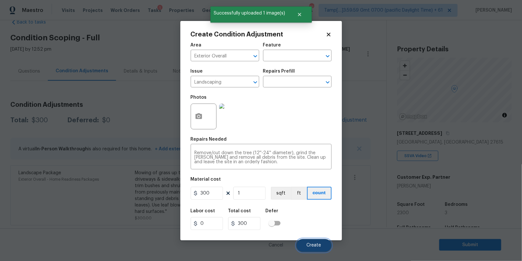
click at [310, 246] on span "Create" at bounding box center [314, 245] width 15 height 5
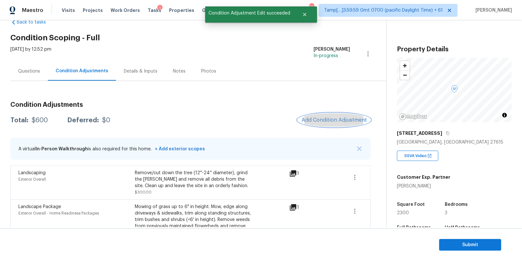
click at [338, 117] on span "Add Condition Adjustment" at bounding box center [334, 120] width 65 height 6
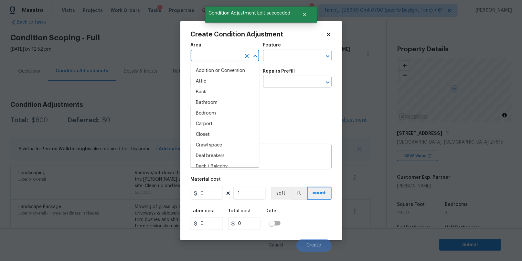
click at [223, 55] on input "text" at bounding box center [216, 56] width 50 height 10
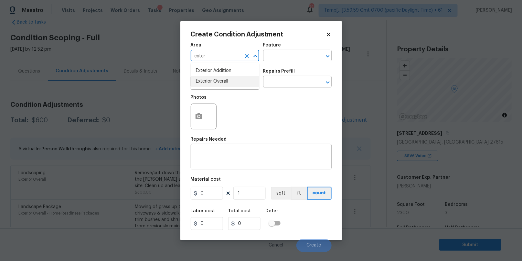
click at [219, 81] on li "Exterior Overall" at bounding box center [225, 81] width 69 height 11
type input "Exterior Overall"
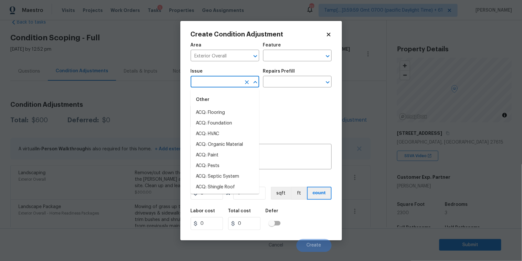
click at [214, 82] on input "text" at bounding box center [216, 83] width 50 height 10
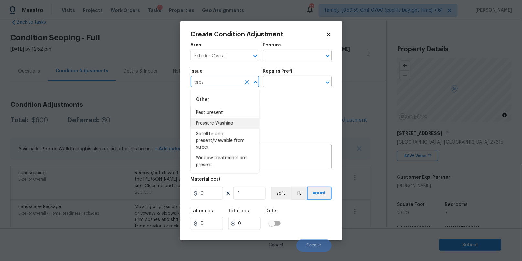
click at [217, 123] on li "Pressure Washing" at bounding box center [225, 123] width 69 height 11
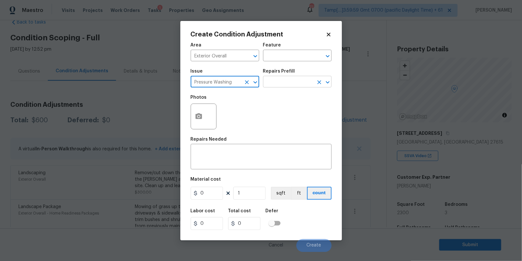
type input "Pressure Washing"
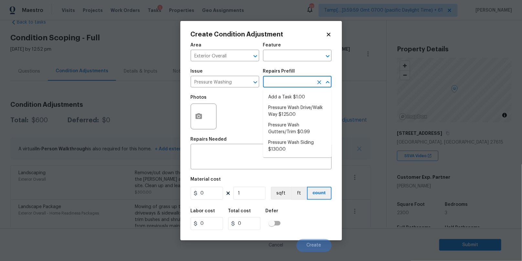
click at [277, 84] on input "text" at bounding box center [288, 83] width 50 height 10
click at [285, 142] on li "Pressure Wash Siding $130.00" at bounding box center [297, 146] width 69 height 17
type input "Siding"
type textarea "Protect areas as needed for pressure washing. Pressure wash the siding on the h…"
type input "130"
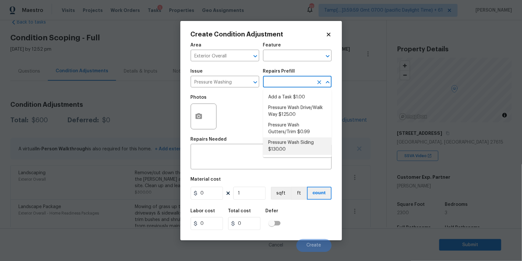
type input "130"
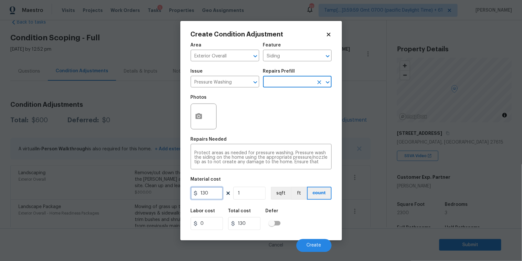
click at [202, 194] on input "130" at bounding box center [207, 193] width 32 height 13
type input "200"
click at [312, 213] on div "Labor cost 0 Total cost 200 Defer" at bounding box center [261, 219] width 141 height 29
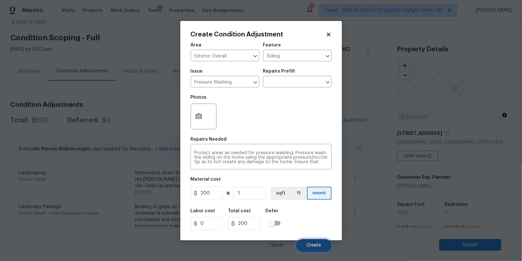
click at [311, 246] on span "Create" at bounding box center [314, 245] width 15 height 5
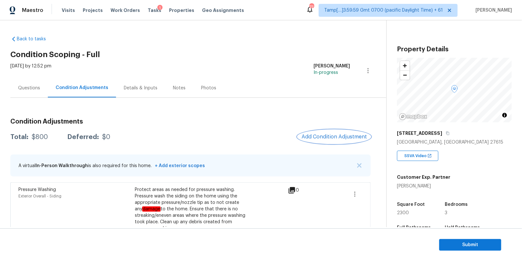
click at [329, 133] on button "Add Condition Adjustment" at bounding box center [334, 137] width 73 height 14
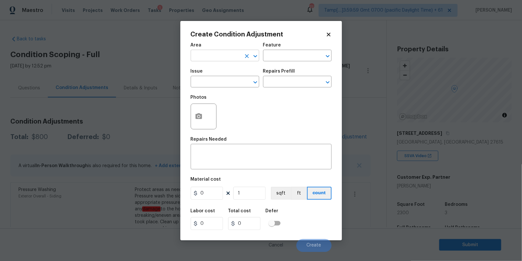
click at [217, 58] on input "text" at bounding box center [216, 56] width 50 height 10
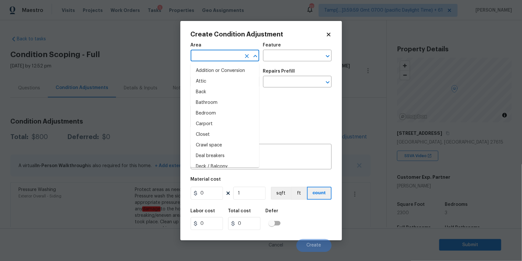
type input "i"
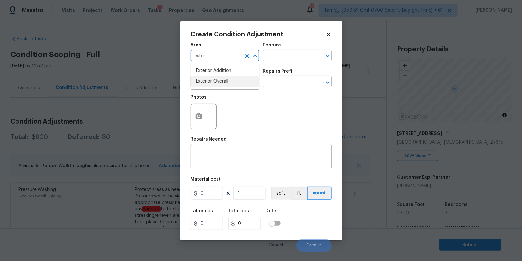
click at [219, 79] on li "Exterior Overall" at bounding box center [225, 81] width 69 height 11
type input "Exterior Overall"
click at [216, 81] on input "text" at bounding box center [216, 83] width 50 height 10
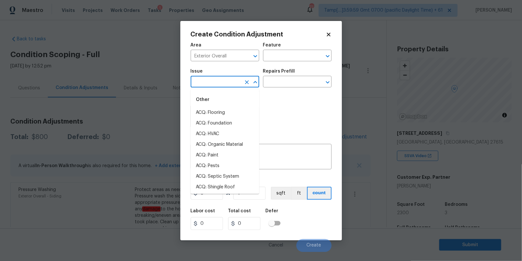
type input "d"
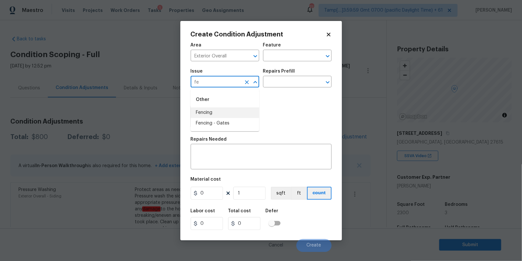
click at [210, 112] on li "Fencing" at bounding box center [225, 113] width 69 height 11
click at [224, 85] on input "Fencing" at bounding box center [216, 83] width 50 height 10
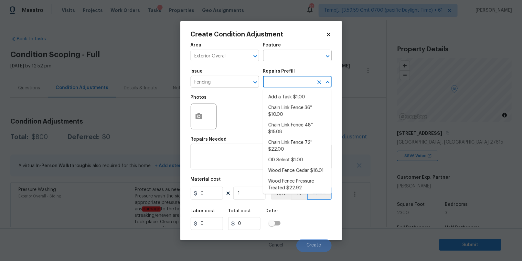
click at [285, 81] on input "text" at bounding box center [288, 83] width 50 height 10
click at [223, 80] on input "Fencing" at bounding box center [216, 83] width 50 height 10
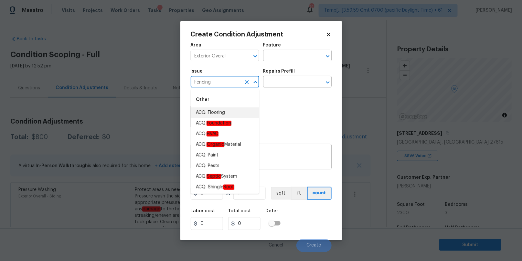
click at [223, 80] on input "Fencing" at bounding box center [216, 83] width 50 height 10
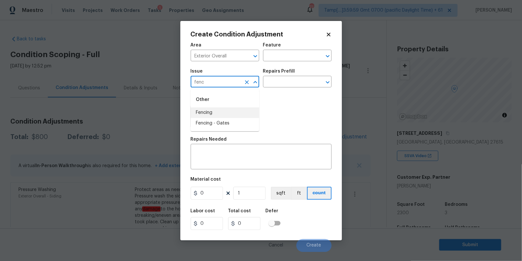
click at [225, 111] on li "Fencing" at bounding box center [225, 113] width 69 height 11
type input "Fencing"
click at [277, 83] on input "text" at bounding box center [288, 83] width 50 height 10
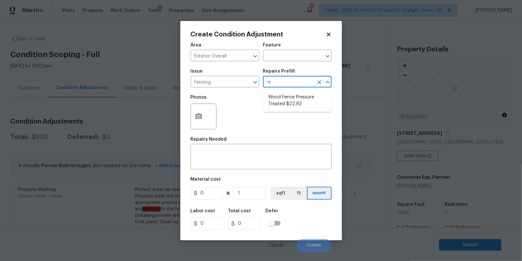
type input "r"
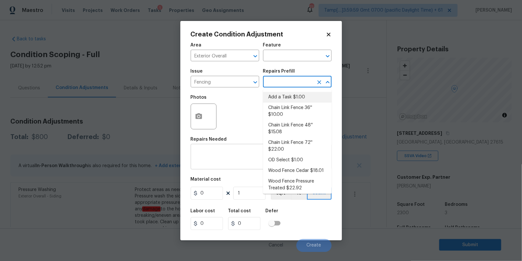
click at [215, 153] on textarea at bounding box center [261, 158] width 133 height 14
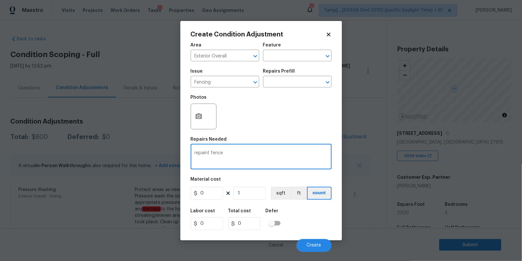
type textarea "repaint fence"
click at [202, 194] on input "0" at bounding box center [207, 193] width 32 height 13
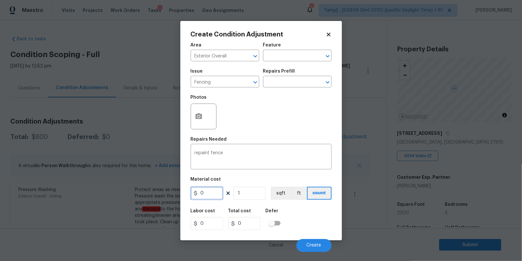
click at [202, 194] on input "0" at bounding box center [207, 193] width 32 height 13
type input "800"
click at [306, 207] on div "Labor cost 0 Total cost 800 Defer" at bounding box center [261, 219] width 141 height 29
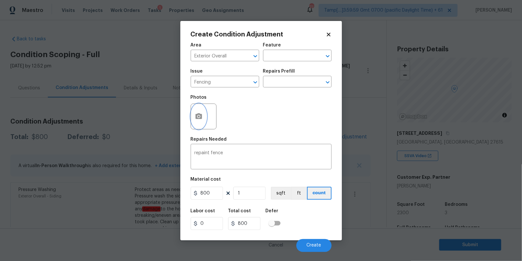
click at [196, 115] on icon "button" at bounding box center [199, 116] width 6 height 6
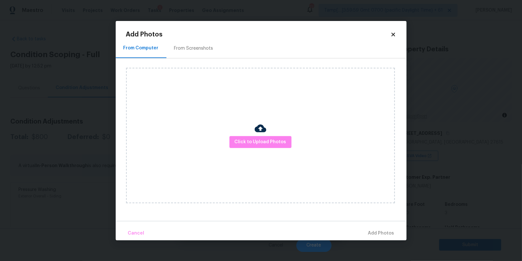
click at [247, 133] on div "Click to Upload Photos" at bounding box center [260, 136] width 269 height 136
click at [247, 140] on span "Click to Upload Photos" at bounding box center [261, 142] width 52 height 8
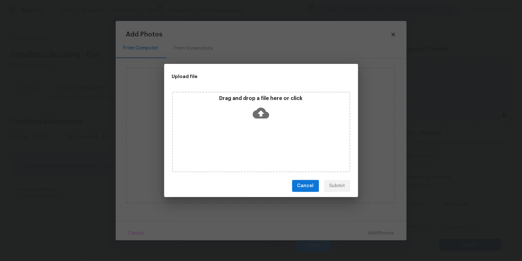
click at [252, 109] on div "Drag and drop a file here or click" at bounding box center [261, 109] width 176 height 28
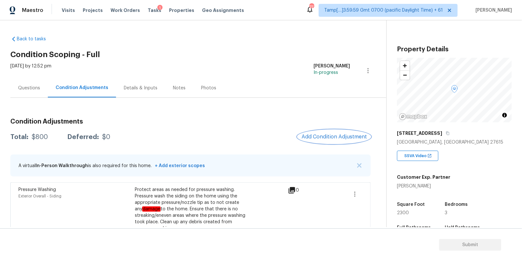
click at [324, 134] on span "Add Condition Adjustment" at bounding box center [334, 137] width 65 height 6
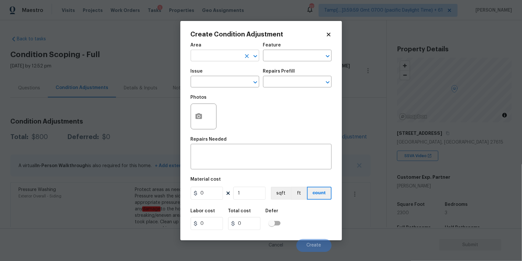
click at [230, 56] on input "text" at bounding box center [216, 56] width 50 height 10
click at [222, 83] on li "Exterior Overall" at bounding box center [225, 81] width 69 height 11
type input "Exterior Overall"
click at [216, 83] on input "text" at bounding box center [216, 83] width 50 height 10
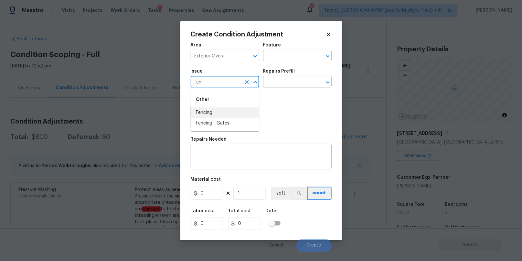
click at [210, 113] on li "Fencing" at bounding box center [225, 113] width 69 height 11
type input "Fencing"
click at [203, 150] on div "x ​" at bounding box center [261, 158] width 141 height 24
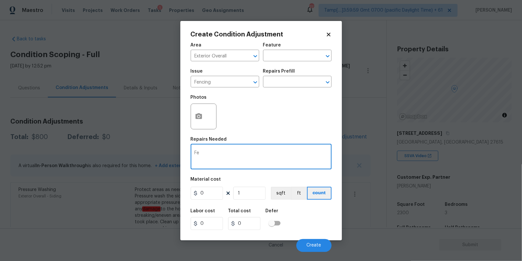
type textarea "F"
type textarea "Repaint fence"
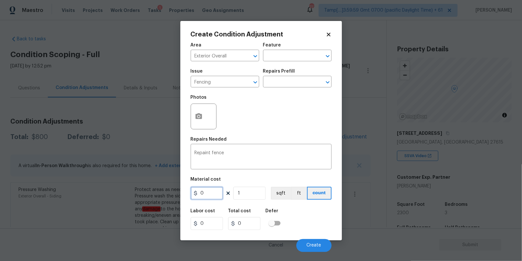
click at [207, 191] on input "0" at bounding box center [207, 193] width 32 height 13
type input "800"
click at [204, 112] on button "button" at bounding box center [199, 116] width 16 height 25
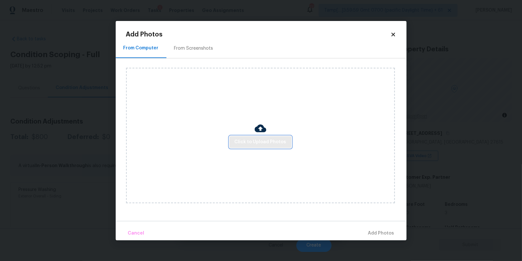
click at [242, 142] on span "Click to Upload Photos" at bounding box center [261, 142] width 52 height 8
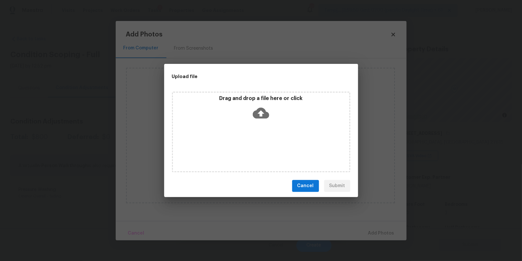
click at [254, 105] on icon at bounding box center [261, 113] width 16 height 16
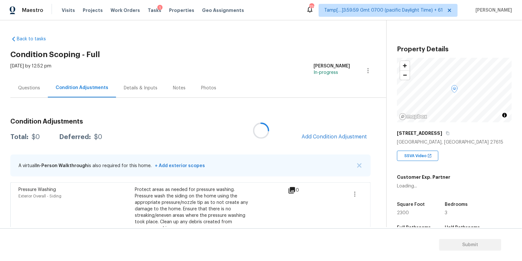
click at [345, 135] on div at bounding box center [261, 130] width 522 height 261
click at [330, 133] on button "Add Condition Adjustment" at bounding box center [334, 137] width 73 height 14
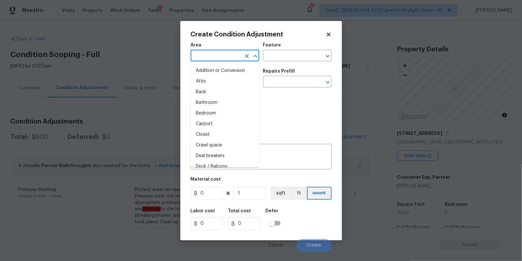
click at [228, 56] on input "text" at bounding box center [216, 56] width 50 height 10
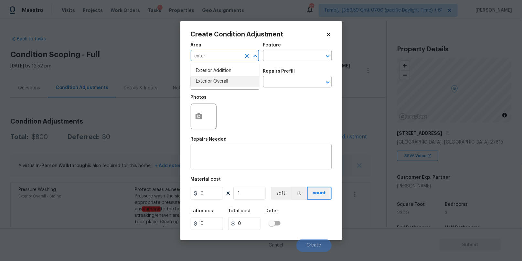
click at [227, 85] on li "Exterior Overall" at bounding box center [225, 81] width 69 height 11
type input "Exterior Overall"
click at [214, 84] on input "text" at bounding box center [216, 83] width 50 height 10
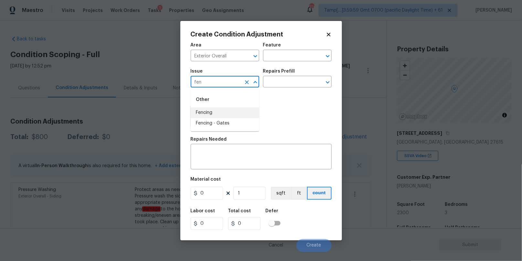
click at [210, 109] on li "Fencing" at bounding box center [225, 113] width 69 height 11
type input "Fencing"
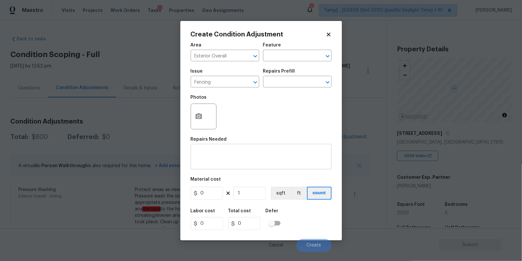
click at [211, 147] on div "x ​" at bounding box center [261, 158] width 141 height 24
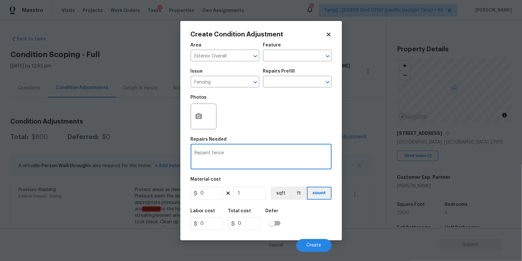
type textarea "Repaint fence"
click at [207, 191] on input "0" at bounding box center [207, 193] width 32 height 13
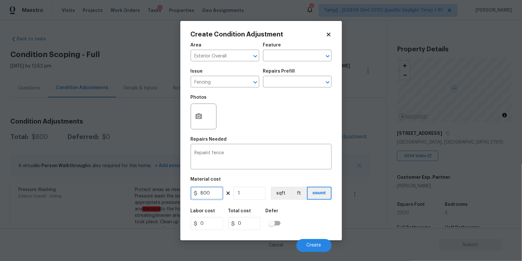
type input "800"
click at [300, 118] on div "Photos" at bounding box center [261, 112] width 141 height 42
click at [202, 117] on icon "button" at bounding box center [199, 117] width 8 height 8
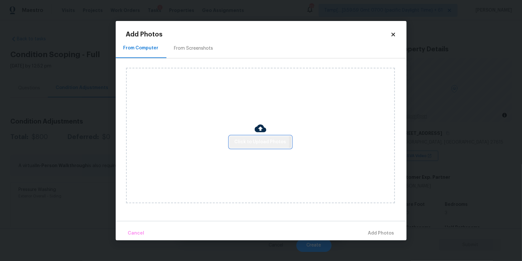
click at [244, 142] on span "Click to Upload Photos" at bounding box center [261, 142] width 52 height 8
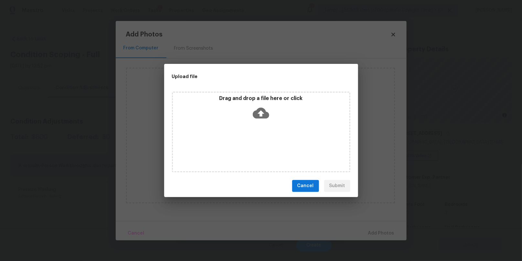
click at [251, 110] on div "Drag and drop a file here or click" at bounding box center [261, 109] width 176 height 28
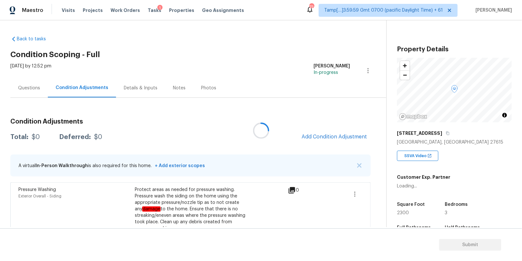
click at [344, 136] on div at bounding box center [261, 130] width 522 height 261
click at [309, 141] on button "Add Condition Adjustment" at bounding box center [334, 137] width 73 height 14
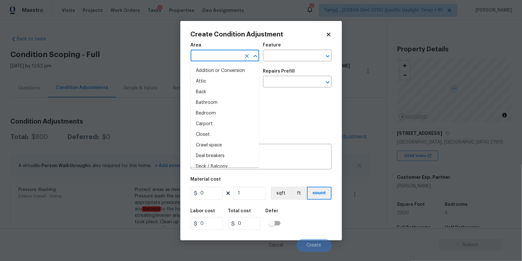
click at [225, 56] on input "text" at bounding box center [216, 56] width 50 height 10
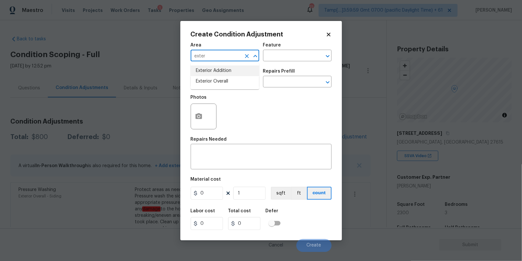
click at [222, 79] on li "Exterior Overall" at bounding box center [225, 81] width 69 height 11
type input "Exterior Overall"
click at [215, 80] on input "text" at bounding box center [216, 83] width 50 height 10
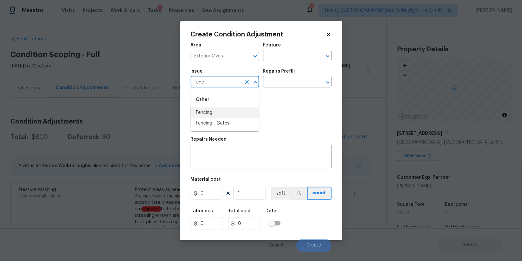
click at [207, 112] on li "Fencing" at bounding box center [225, 113] width 69 height 11
type input "Fencing"
click at [198, 154] on textarea at bounding box center [261, 158] width 133 height 14
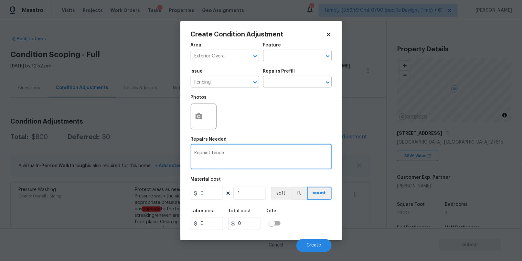
type textarea "Repaint fence"
click at [204, 193] on input "0" at bounding box center [207, 193] width 32 height 13
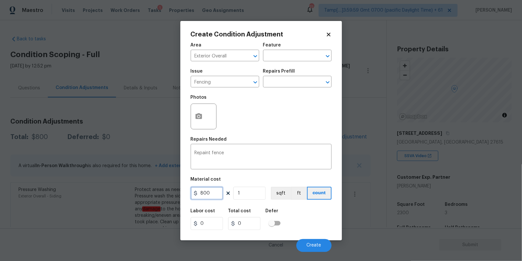
type input "800"
click at [303, 206] on div "Labor cost 0 Total cost 800 Defer" at bounding box center [261, 219] width 141 height 29
click at [312, 245] on span "Create" at bounding box center [314, 245] width 15 height 5
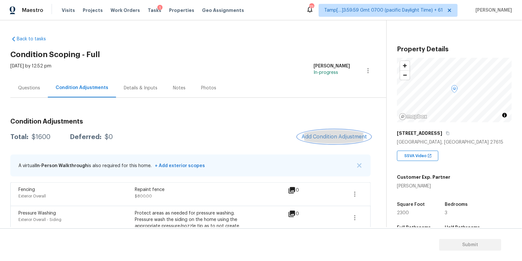
click at [308, 135] on span "Add Condition Adjustment" at bounding box center [334, 137] width 65 height 6
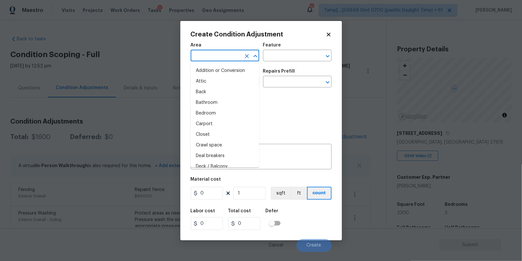
click at [224, 56] on input "text" at bounding box center [216, 56] width 50 height 10
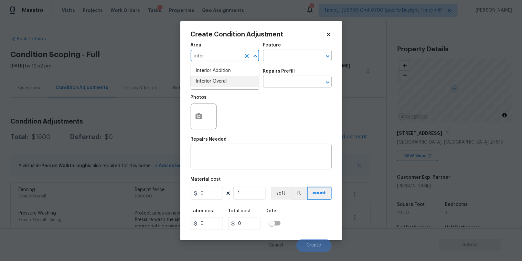
click at [230, 79] on li "Interior Overall" at bounding box center [225, 81] width 69 height 11
type input "Interior Overall"
click at [215, 88] on span "Issue ​" at bounding box center [225, 78] width 69 height 26
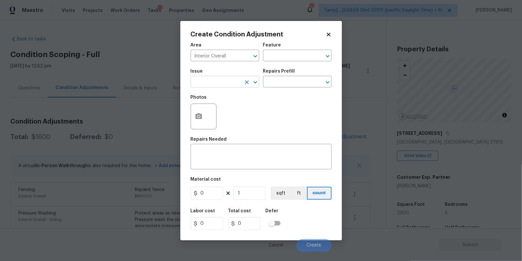
click at [215, 85] on input "text" at bounding box center [216, 83] width 50 height 10
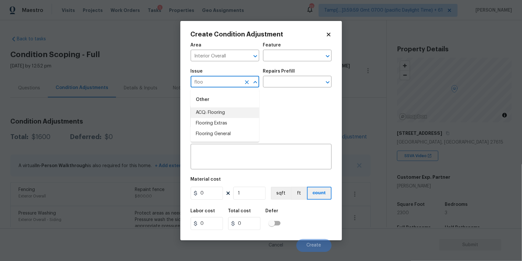
click at [217, 109] on li "ACQ: Flooring" at bounding box center [225, 113] width 69 height 11
type input "ACQ: Flooring"
click at [269, 80] on input "text" at bounding box center [288, 83] width 50 height 10
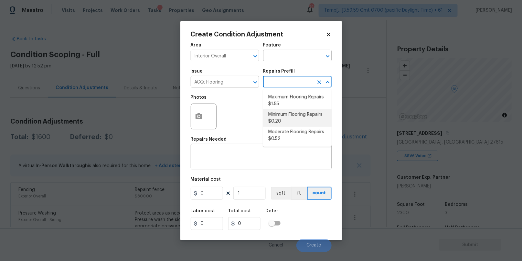
click at [278, 119] on li "Minimum Flooring Repairs $0.20" at bounding box center [297, 118] width 69 height 17
type input "Acquisition"
type textarea "Acquisition Scope: Minimum flooring repairs"
type input "0.2"
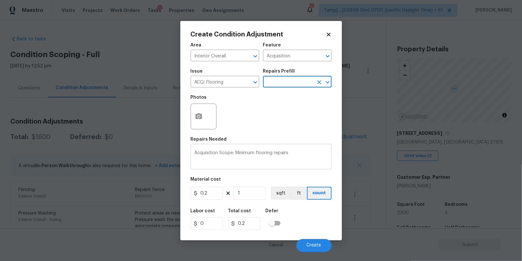
click at [295, 155] on textarea "Acquisition Scope: Minimum flooring repairs" at bounding box center [261, 158] width 133 height 14
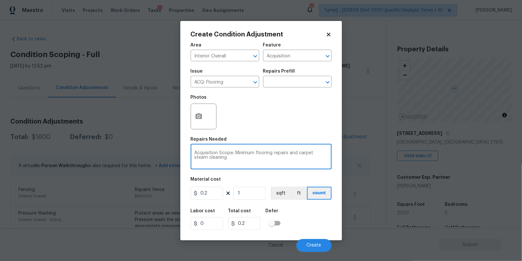
type textarea "Acquisition Scope: Minimum flooring repairs and carpet steam cleaning"
click at [200, 117] on icon "button" at bounding box center [199, 116] width 6 height 6
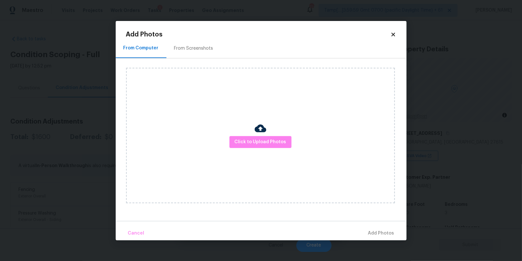
click at [251, 149] on div "Click to Upload Photos" at bounding box center [260, 136] width 269 height 136
click at [254, 141] on span "Click to Upload Photos" at bounding box center [261, 142] width 52 height 8
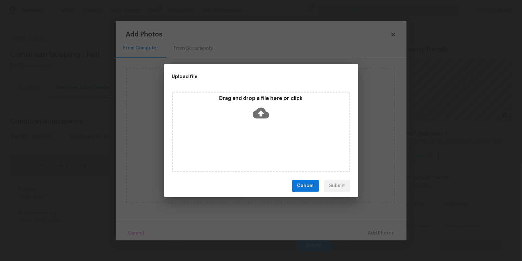
click at [246, 118] on div "Drag and drop a file here or click" at bounding box center [261, 109] width 176 height 28
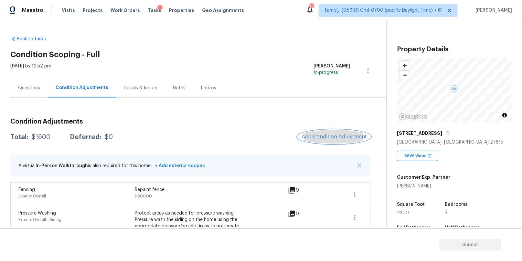
click at [325, 137] on span "Add Condition Adjustment" at bounding box center [334, 137] width 65 height 6
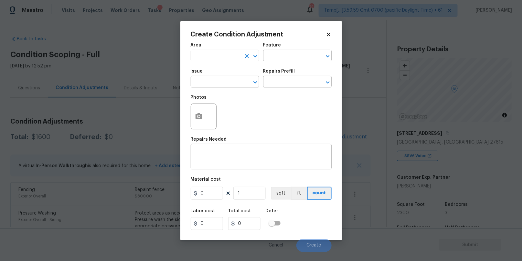
click at [219, 60] on input "text" at bounding box center [216, 56] width 50 height 10
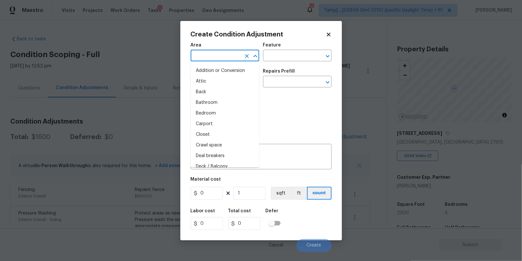
type input "e"
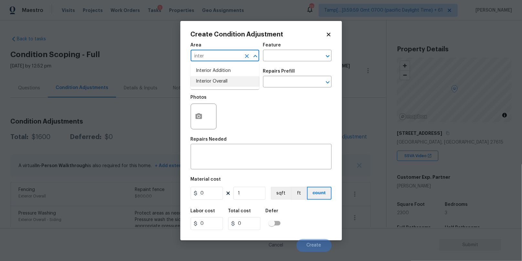
click at [210, 82] on li "Interior Overall" at bounding box center [225, 81] width 69 height 11
type input "Interior Overall"
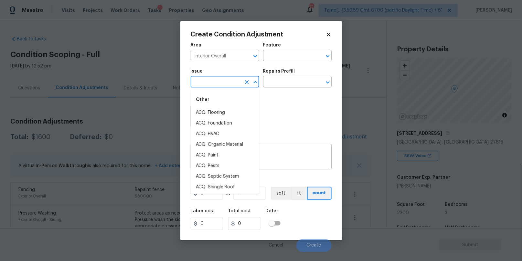
click at [209, 85] on input "text" at bounding box center [216, 83] width 50 height 10
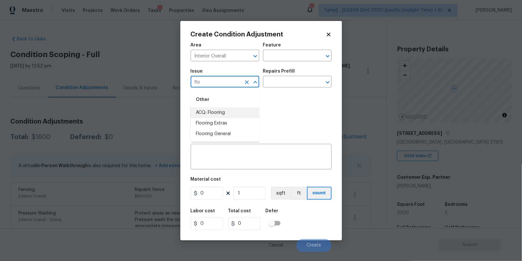
click at [213, 109] on li "ACQ: Flooring" at bounding box center [225, 113] width 69 height 11
type input "ACQ: Flooring"
click at [277, 81] on input "text" at bounding box center [288, 83] width 50 height 10
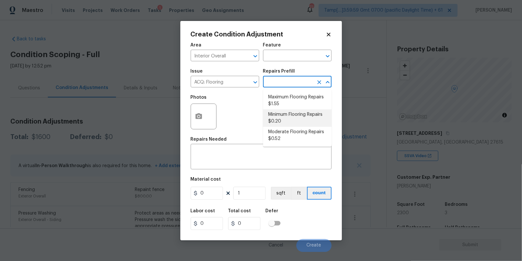
click at [284, 114] on li "Minimum Flooring Repairs $0.20" at bounding box center [297, 118] width 69 height 17
type input "Acquisition"
type textarea "Acquisition Scope: Minimum flooring repairs"
type input "0.2"
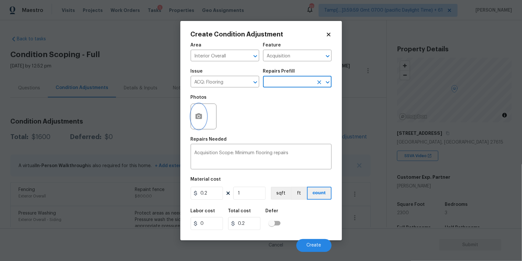
click at [198, 115] on icon "button" at bounding box center [199, 116] width 6 height 6
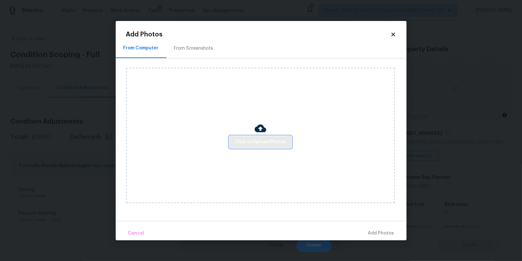
click at [260, 140] on span "Click to Upload Photos" at bounding box center [261, 142] width 52 height 8
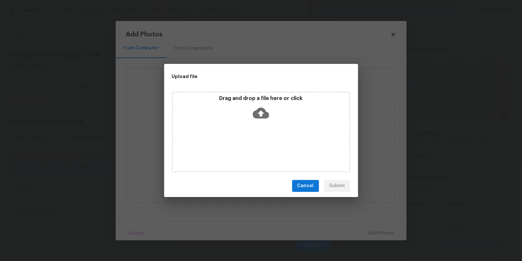
click at [265, 114] on icon at bounding box center [261, 113] width 16 height 11
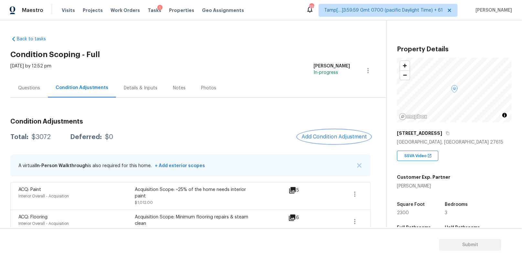
click at [323, 139] on span "Add Condition Adjustment" at bounding box center [334, 137] width 65 height 6
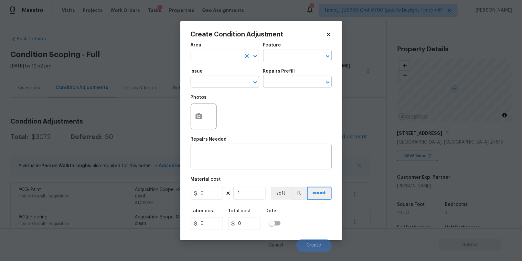
click at [231, 55] on input "text" at bounding box center [216, 56] width 50 height 10
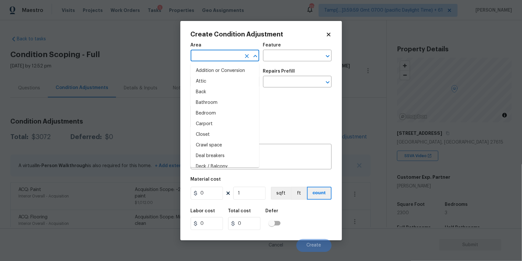
type input "e"
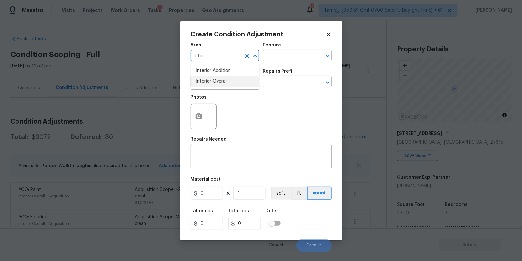
click at [227, 82] on li "Interior Overall" at bounding box center [225, 81] width 69 height 11
type input "Interior Overall"
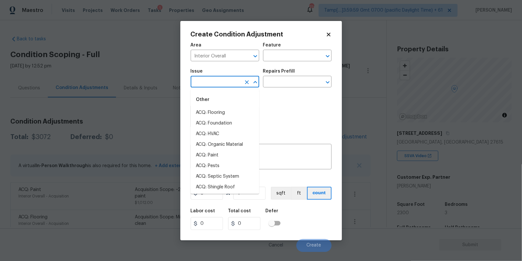
click at [215, 82] on input "text" at bounding box center [216, 83] width 50 height 10
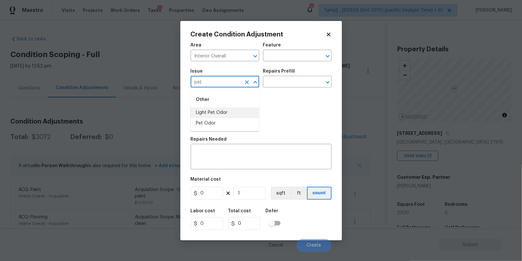
click at [216, 111] on li "Light Pet Odor" at bounding box center [225, 113] width 69 height 11
type input "Light Pet Odor"
click at [199, 117] on circle "button" at bounding box center [198, 116] width 2 height 2
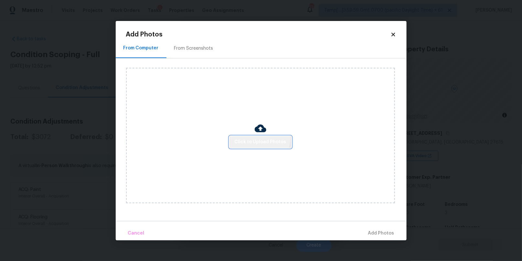
click at [249, 136] on button "Click to Upload Photos" at bounding box center [260, 142] width 62 height 12
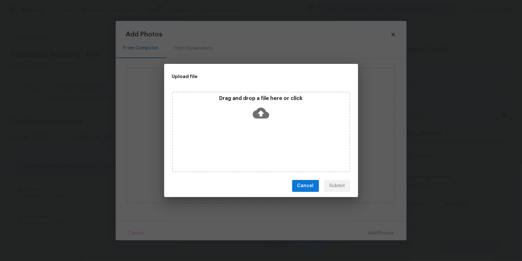
click at [255, 104] on div "Drag and drop a file here or click" at bounding box center [261, 109] width 176 height 28
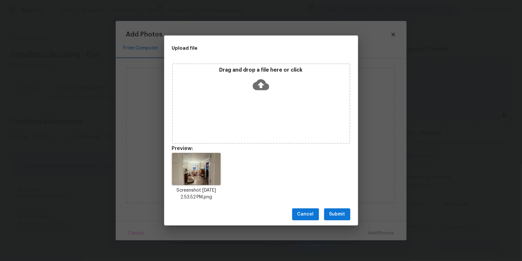
click at [264, 86] on icon at bounding box center [261, 84] width 16 height 11
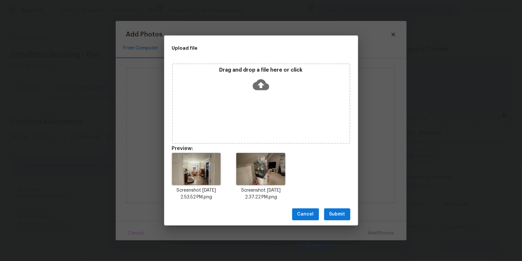
click at [333, 214] on span "Submit" at bounding box center [337, 215] width 16 height 8
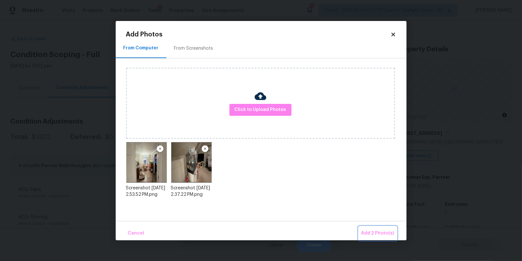
click at [372, 234] on span "Add 2 Photo(s)" at bounding box center [377, 234] width 33 height 8
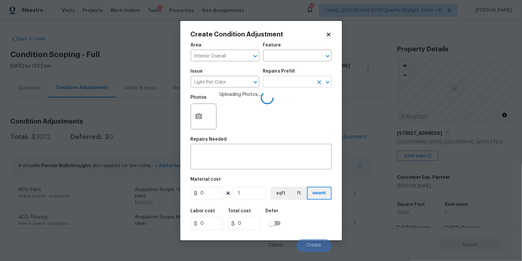
click at [283, 82] on input "text" at bounding box center [288, 83] width 50 height 10
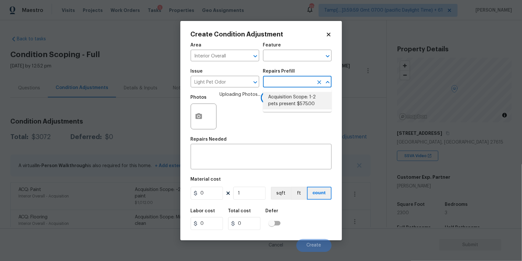
click at [283, 99] on li "Acquisition Scope: 1-2 pets present $575.00" at bounding box center [297, 100] width 69 height 17
type textarea "Acquisition Scope: 1-2 pets present"
type input "575"
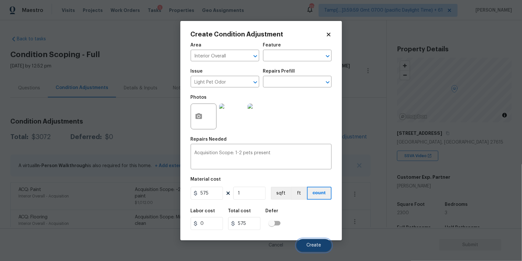
click at [317, 247] on span "Create" at bounding box center [314, 245] width 15 height 5
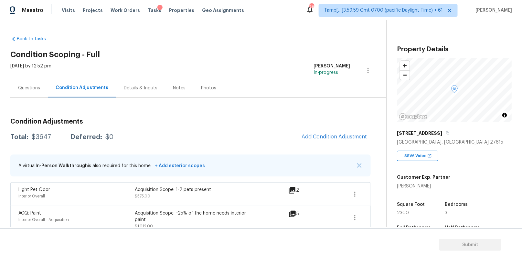
click at [26, 88] on div "Questions" at bounding box center [29, 88] width 22 height 6
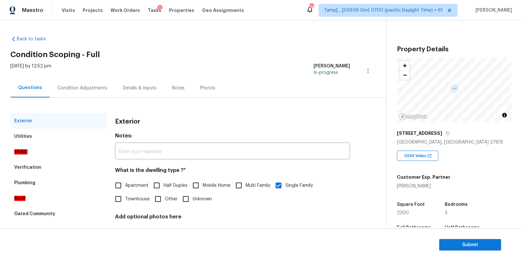
click at [90, 89] on div "Condition Adjustments" at bounding box center [83, 88] width 50 height 6
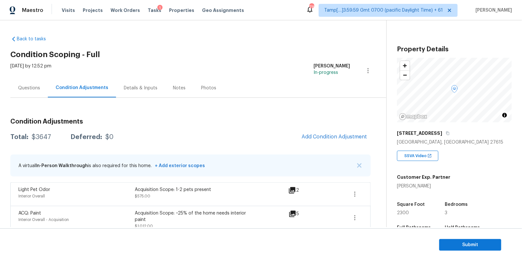
scroll to position [212, 0]
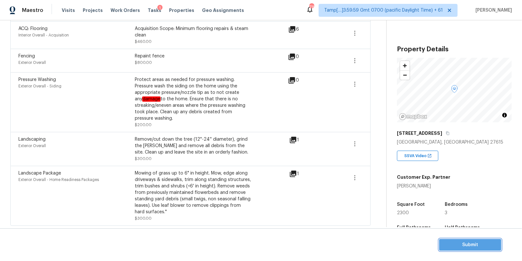
click at [452, 244] on span "Submit" at bounding box center [470, 245] width 52 height 8
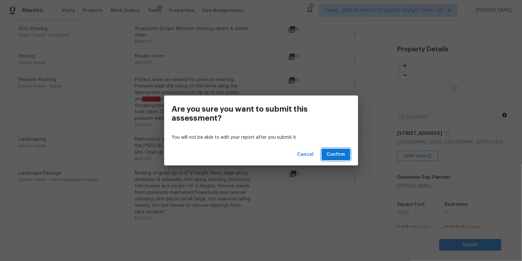
click at [338, 156] on span "Confirm" at bounding box center [336, 155] width 18 height 8
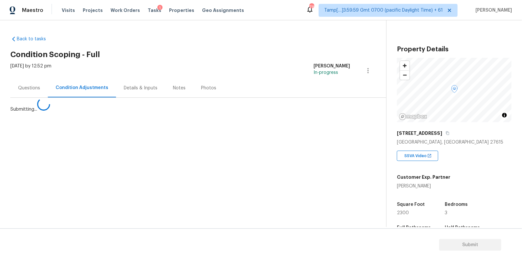
scroll to position [0, 0]
